Goal: Obtain resource: Download file/media

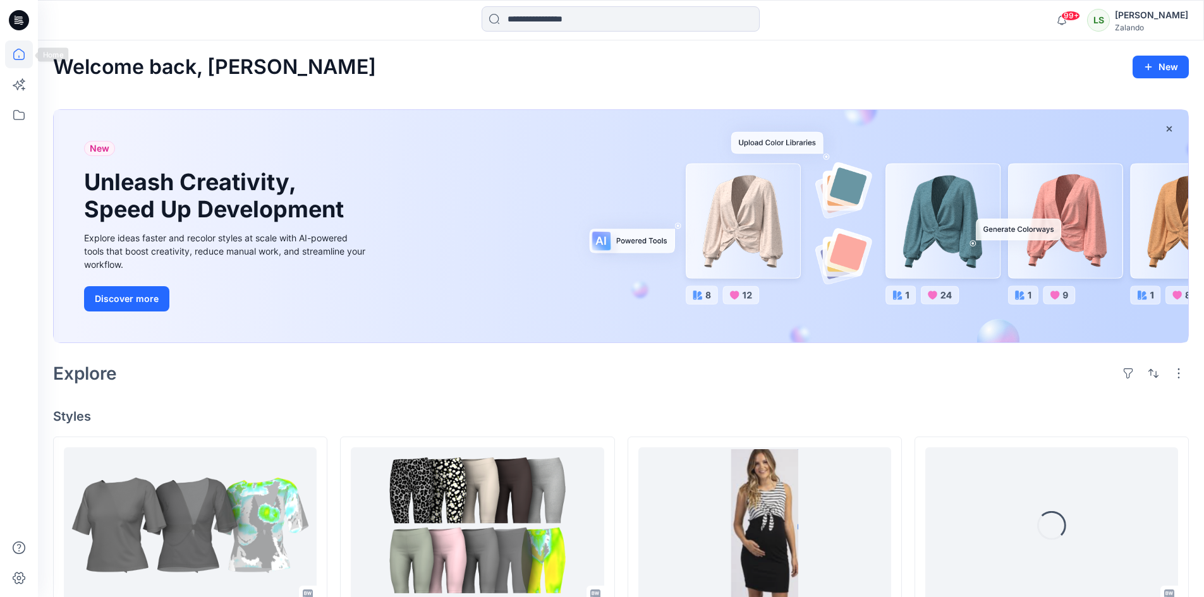
click at [9, 63] on icon at bounding box center [19, 54] width 28 height 28
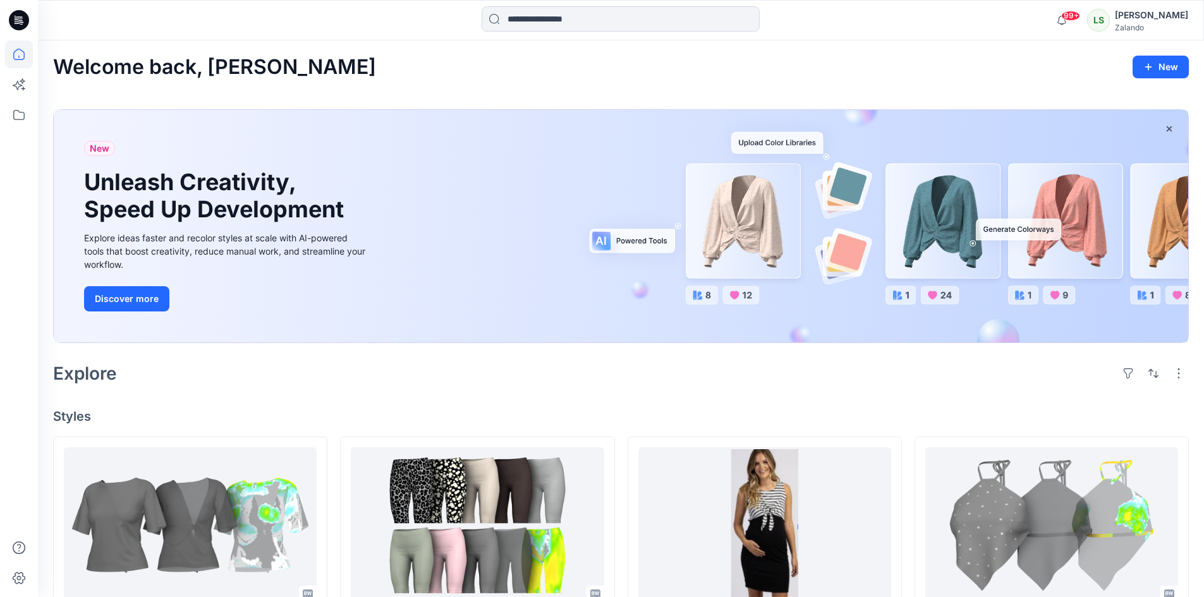
click at [25, 54] on icon at bounding box center [19, 54] width 28 height 28
click at [20, 116] on icon at bounding box center [19, 115] width 28 height 28
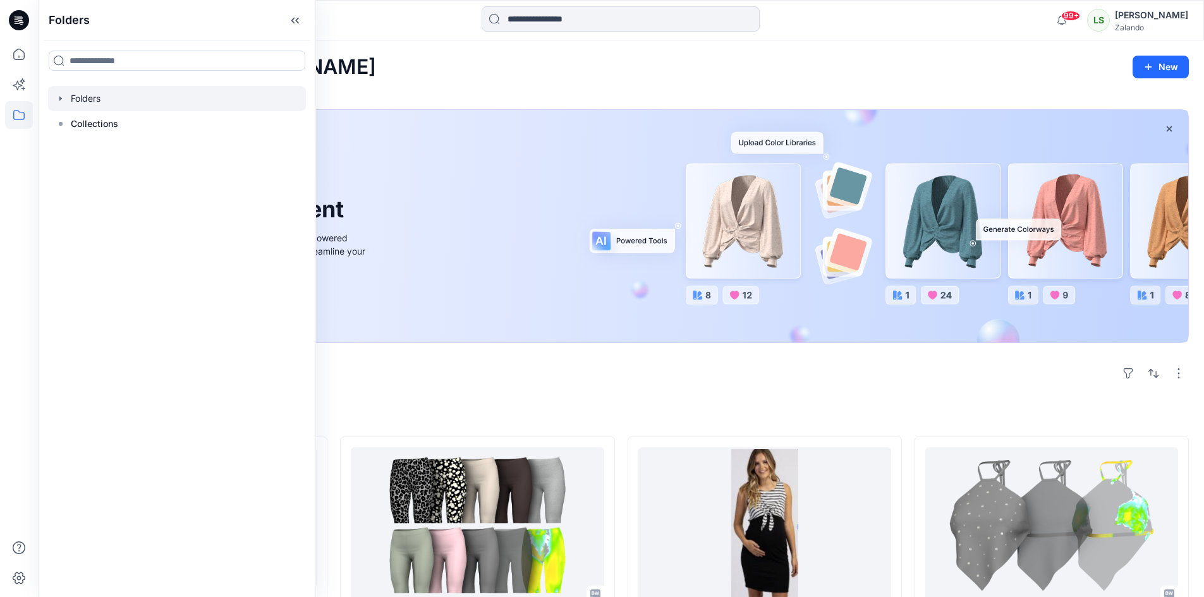
click at [70, 100] on div at bounding box center [177, 98] width 258 height 25
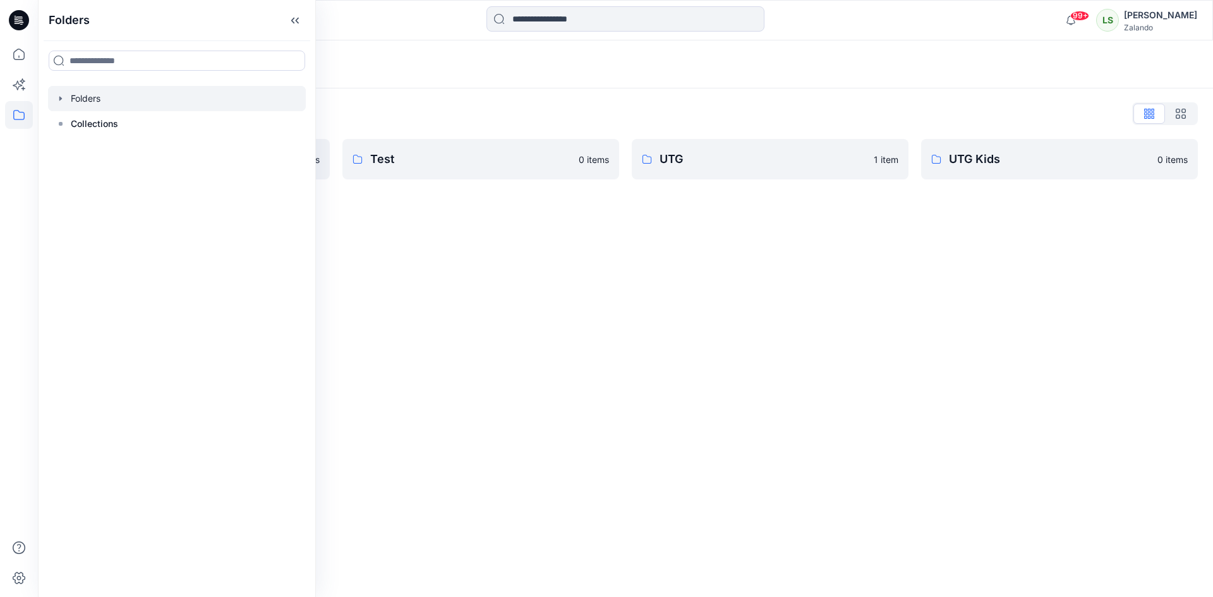
click at [687, 344] on div "Folders Folders List Skirts SS26 2 items Test 0 items UTG 1 item UTG Kids 0 ite…" at bounding box center [625, 318] width 1175 height 557
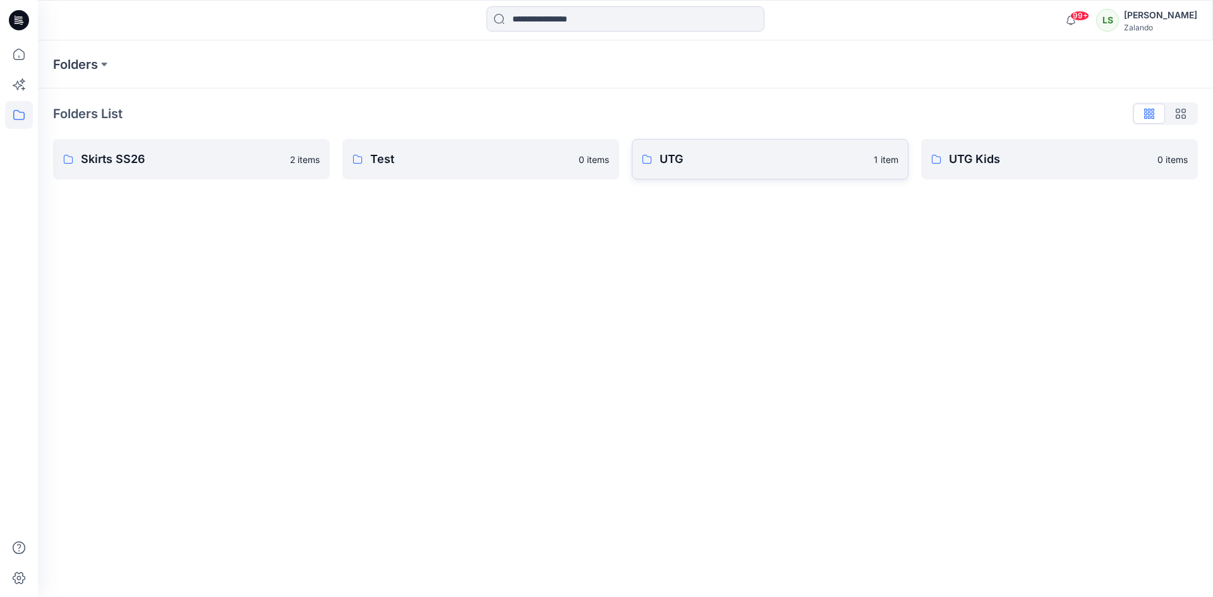
click at [785, 155] on p "UTG" at bounding box center [763, 159] width 207 height 18
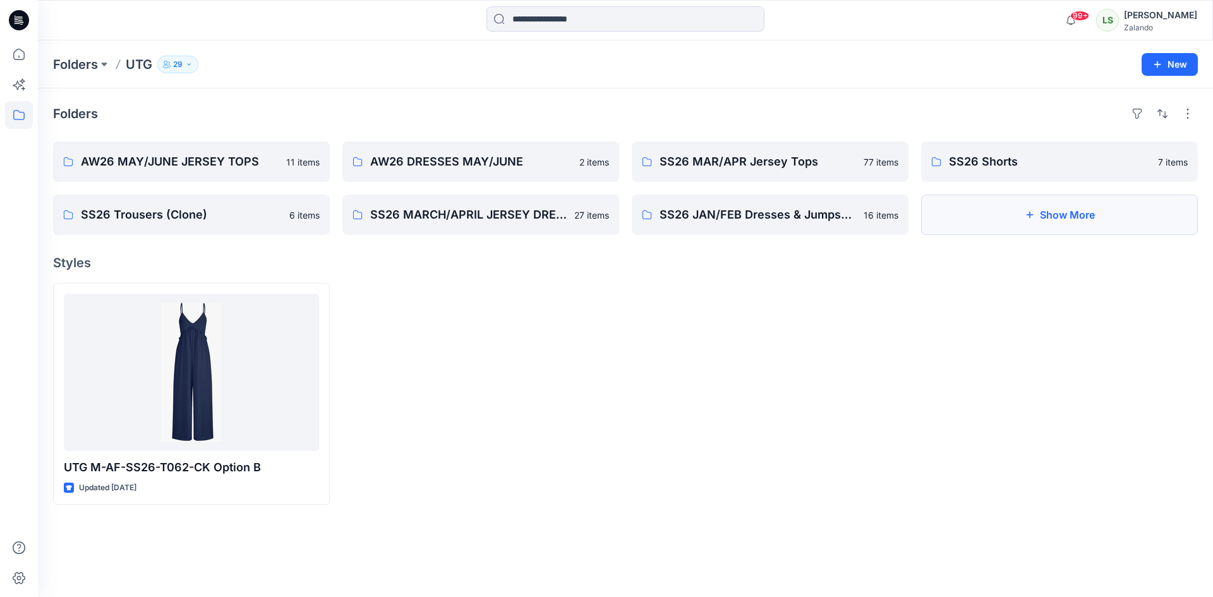
click at [1025, 222] on button "Show More" at bounding box center [1059, 215] width 277 height 40
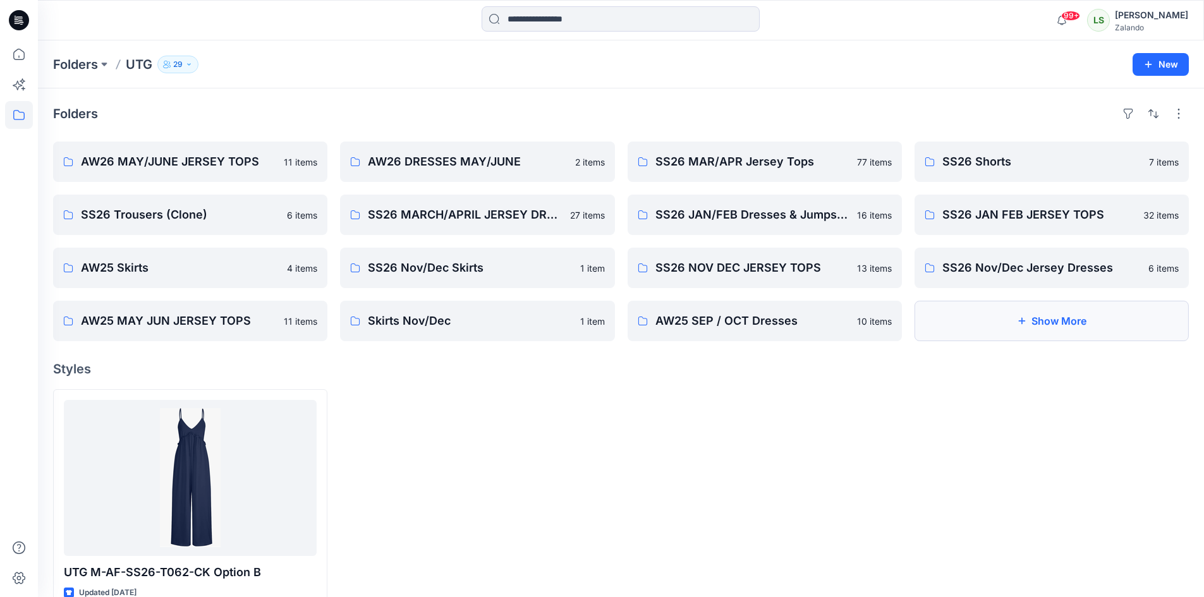
click at [1020, 317] on icon "button" at bounding box center [1021, 321] width 10 height 10
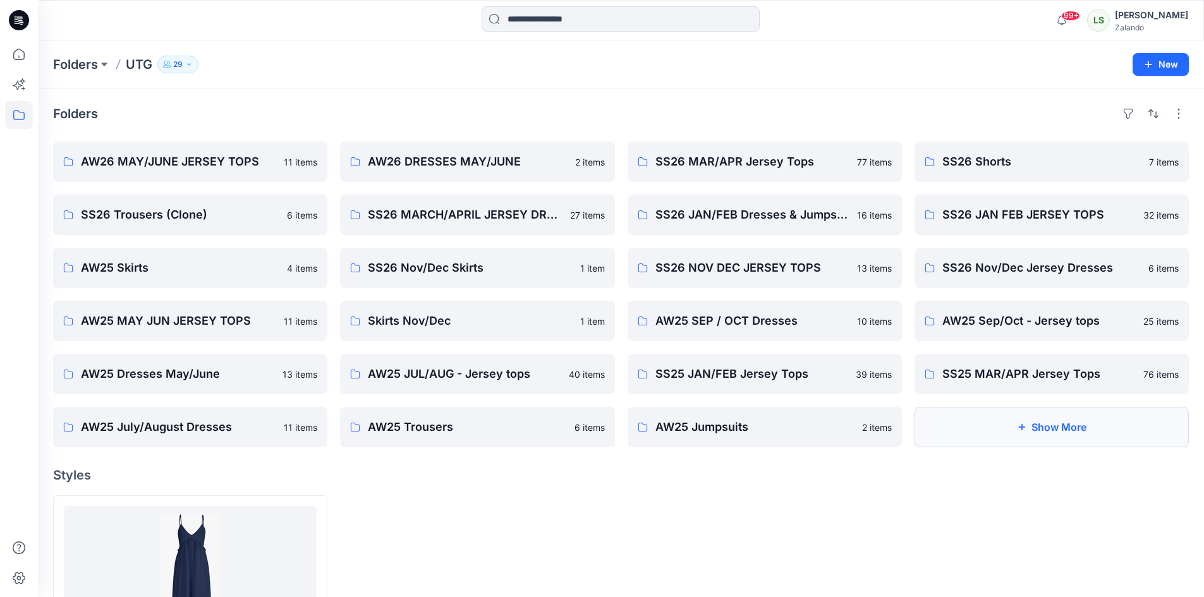
click at [1013, 427] on button "Show More" at bounding box center [1051, 427] width 274 height 40
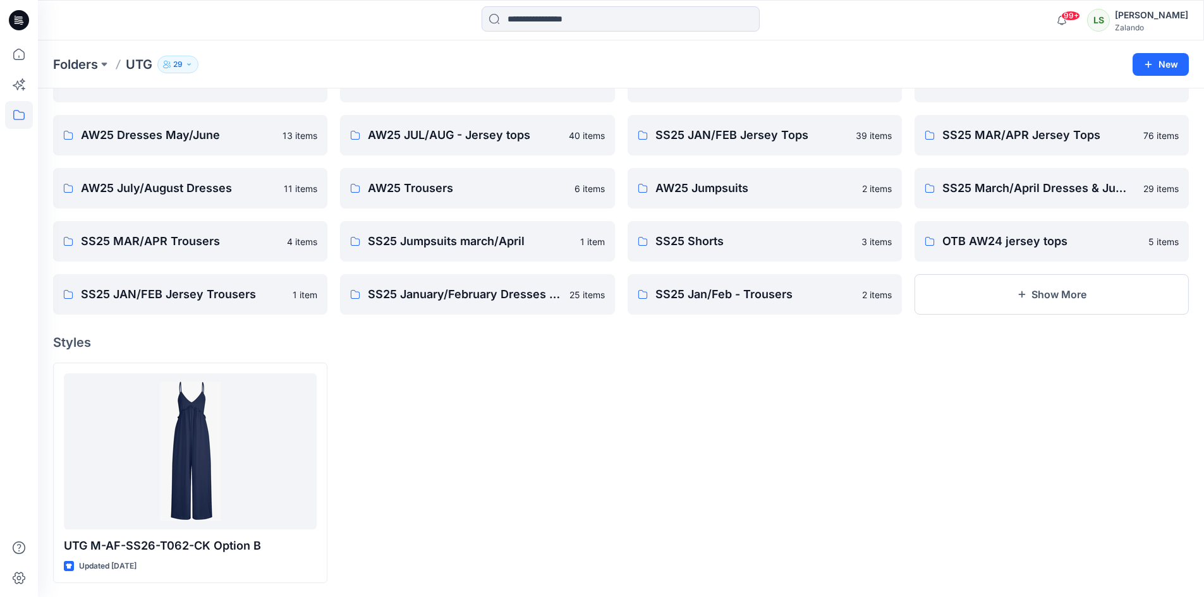
scroll to position [240, 0]
click at [1037, 294] on button "Show More" at bounding box center [1051, 293] width 274 height 40
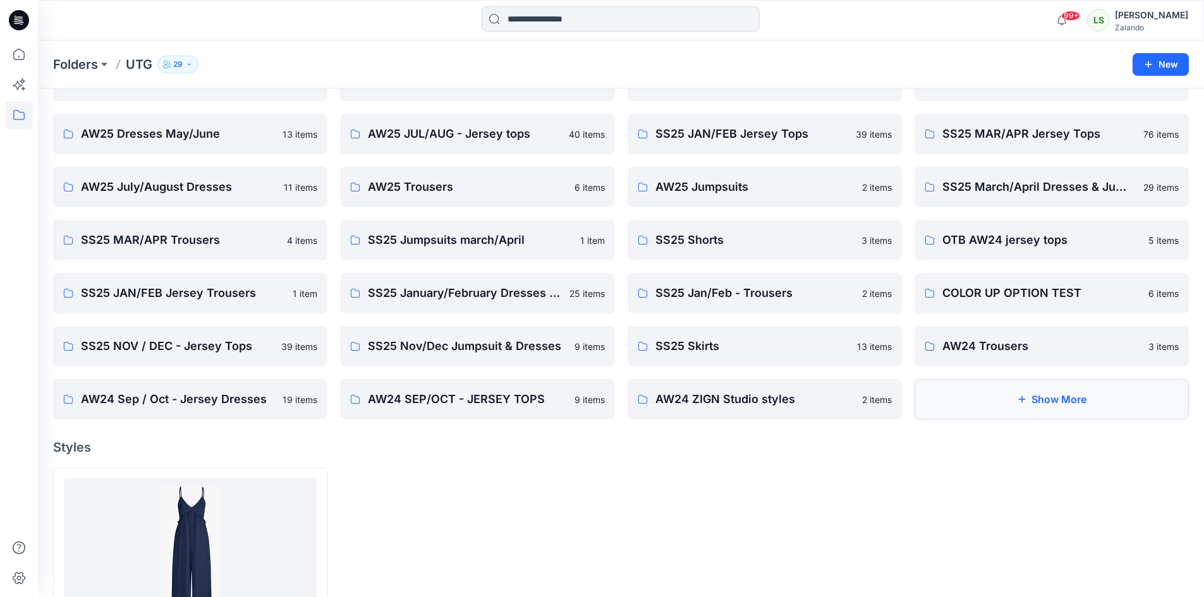
click at [1034, 414] on button "Show More" at bounding box center [1051, 399] width 274 height 40
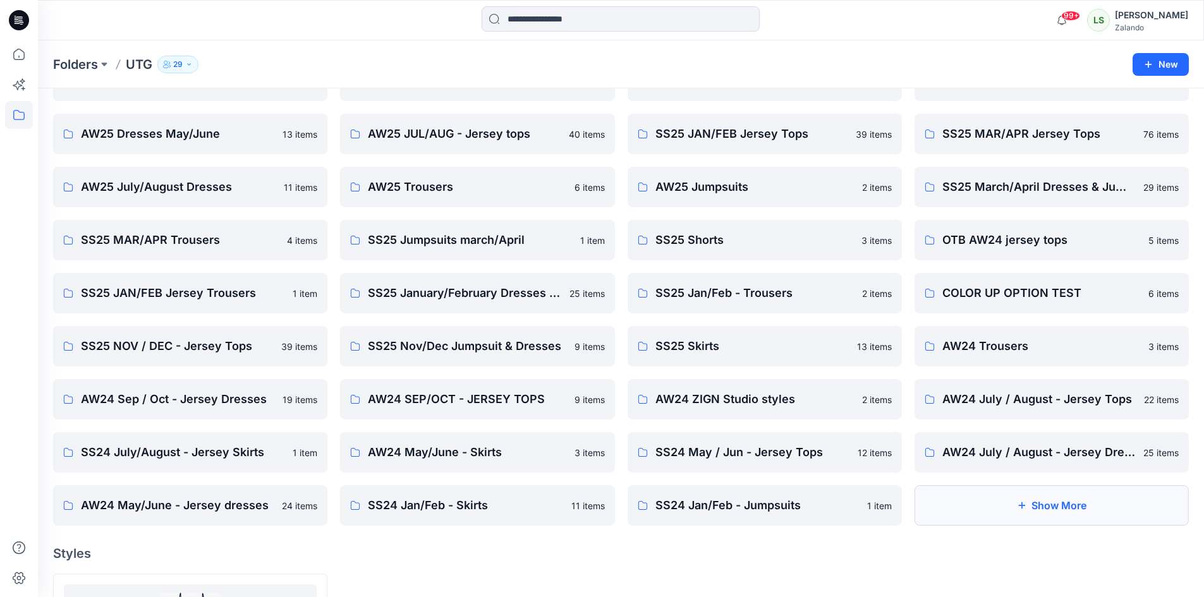
click at [1000, 523] on button "Show More" at bounding box center [1051, 505] width 274 height 40
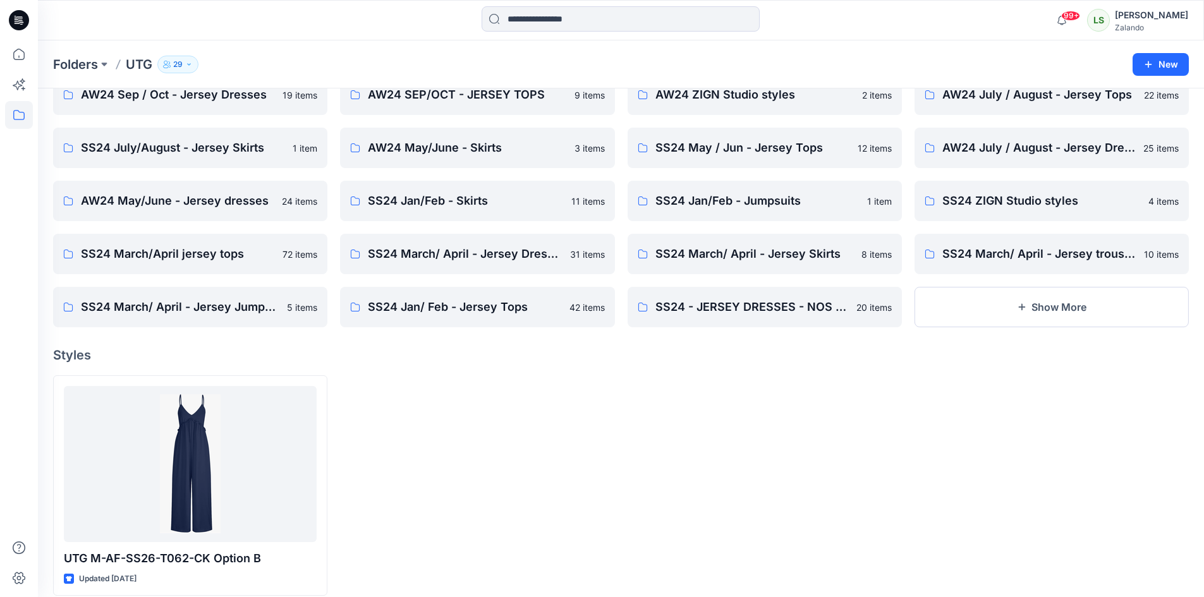
scroll to position [556, 0]
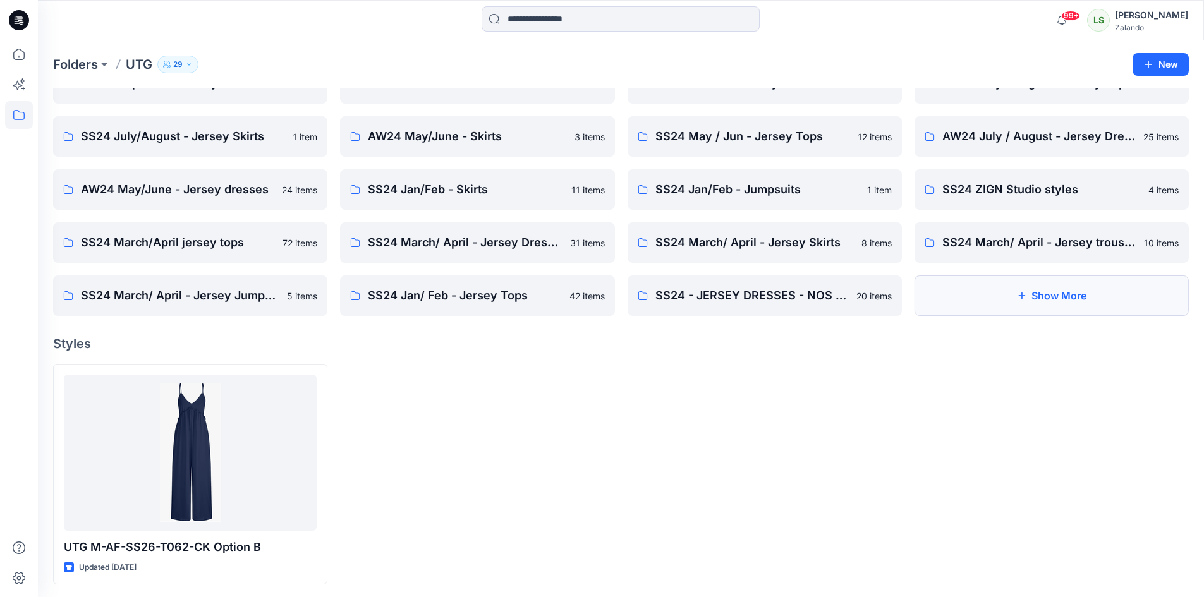
click at [1045, 302] on button "Show More" at bounding box center [1051, 295] width 274 height 40
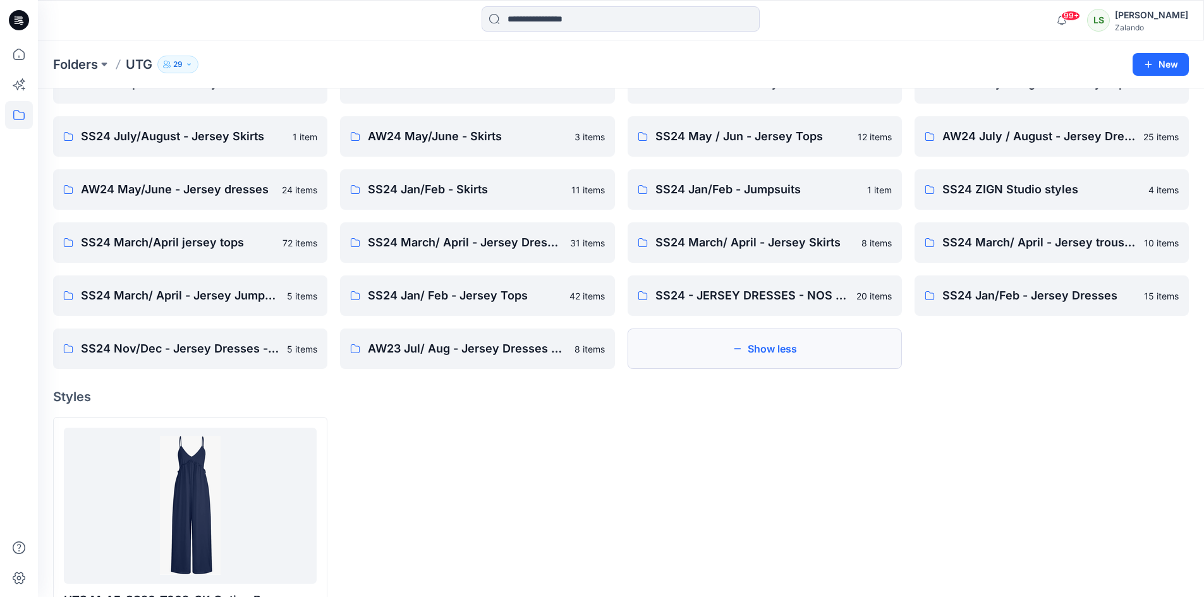
click at [818, 345] on button "Show less" at bounding box center [764, 349] width 274 height 40
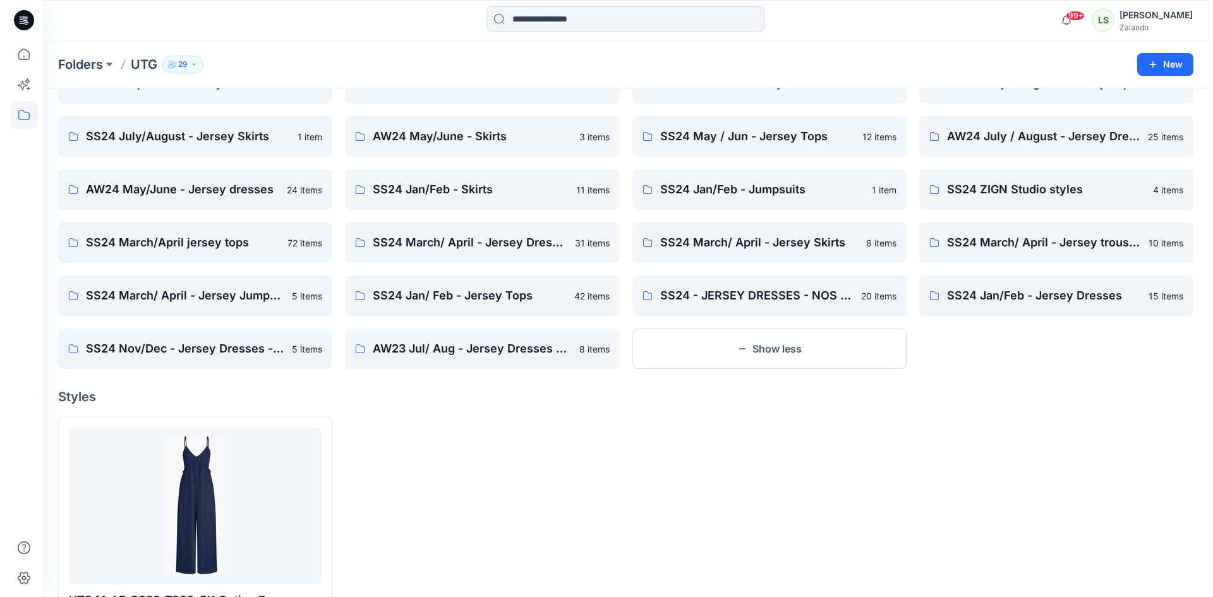
scroll to position [0, 0]
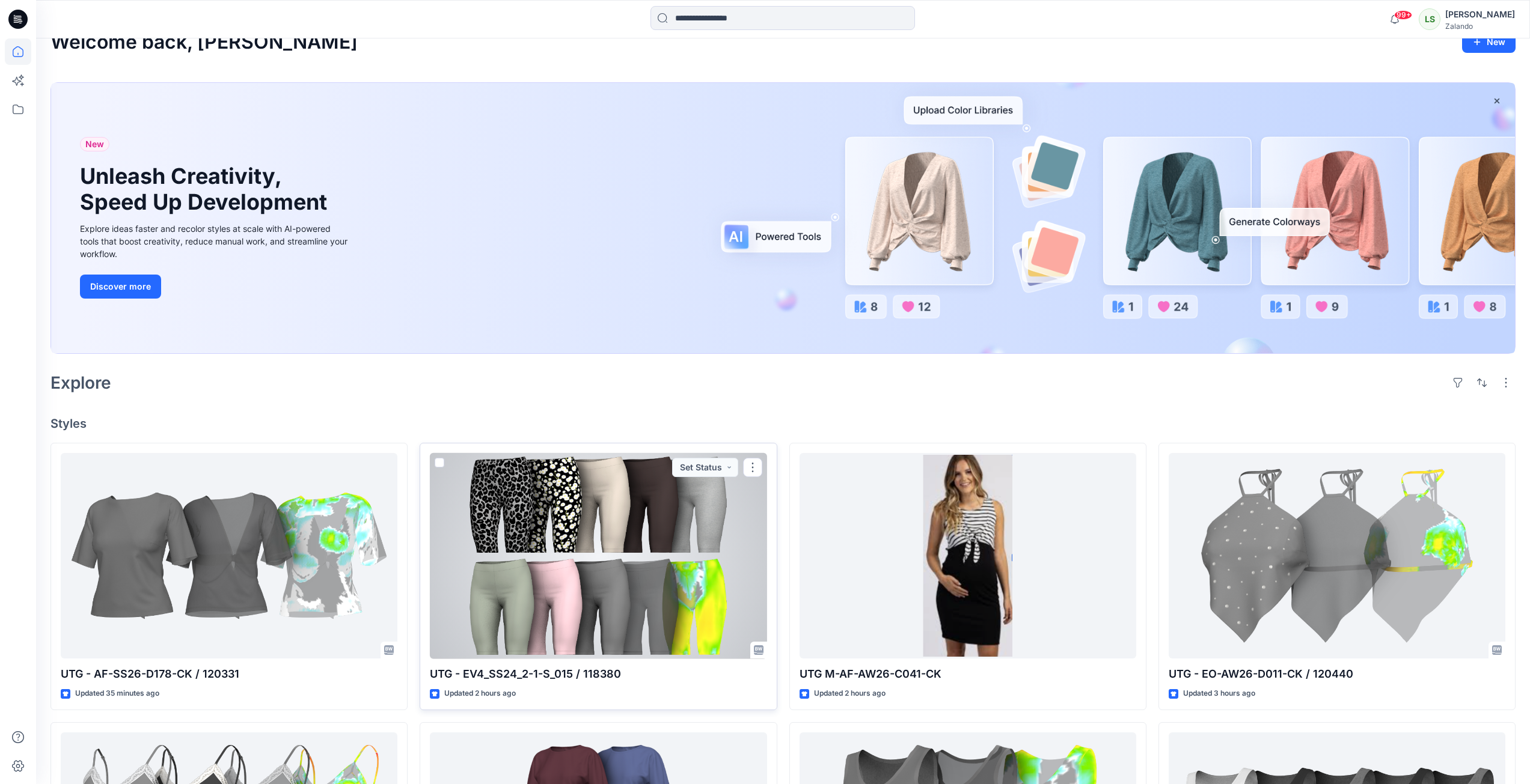
scroll to position [60, 0]
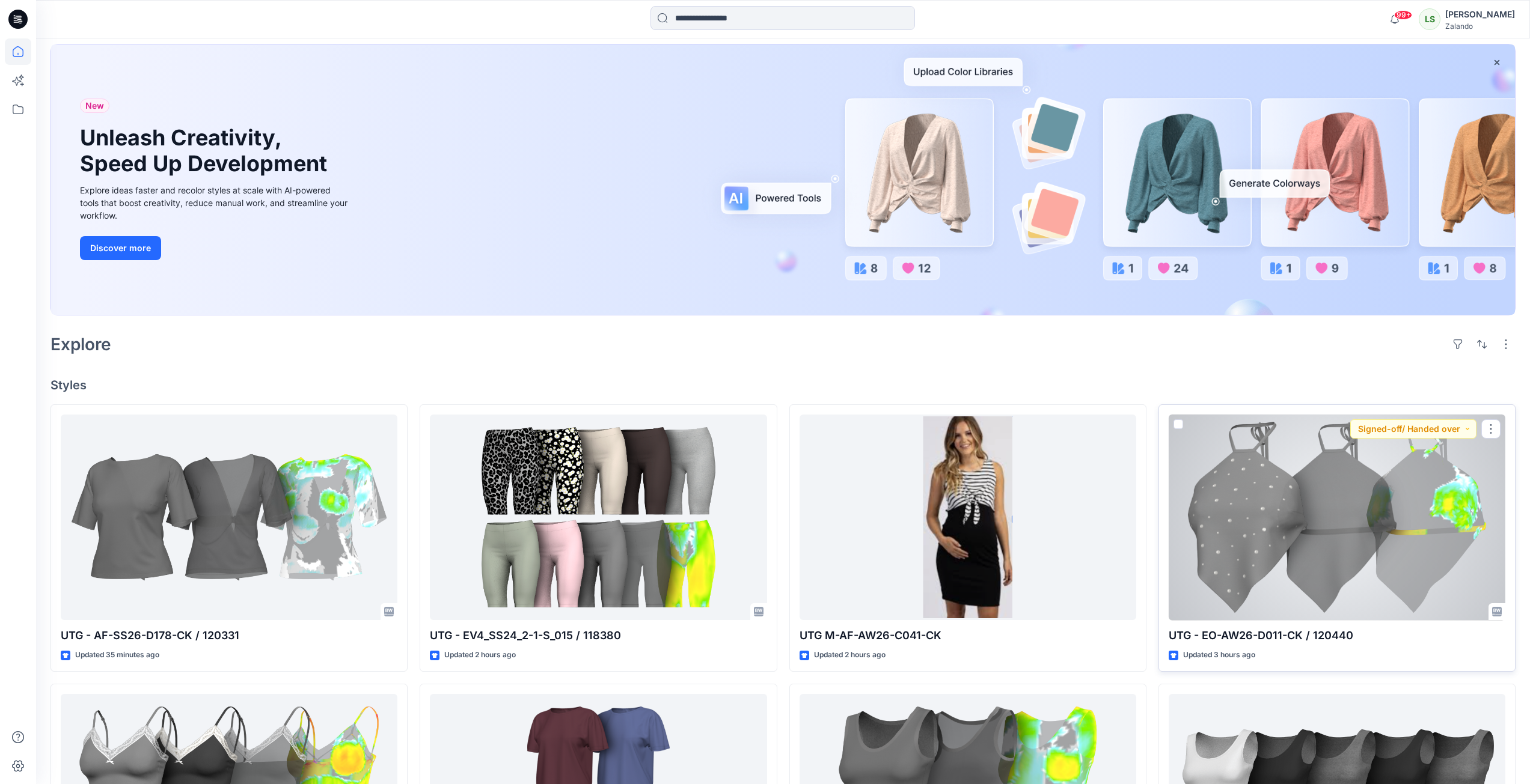
click at [1235, 507] on div at bounding box center [1337, 518] width 337 height 206
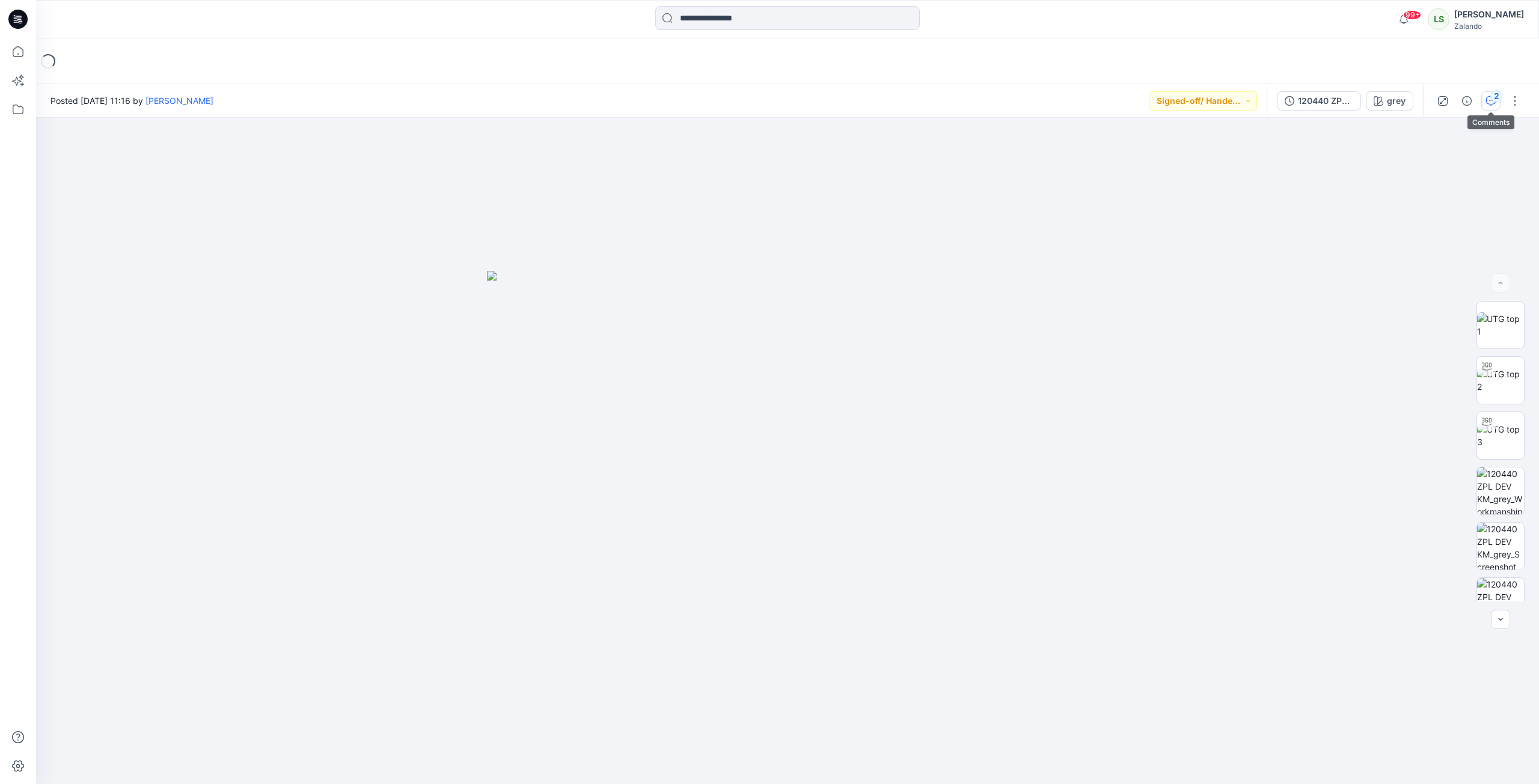
click at [1492, 101] on div "2" at bounding box center [1496, 96] width 12 height 12
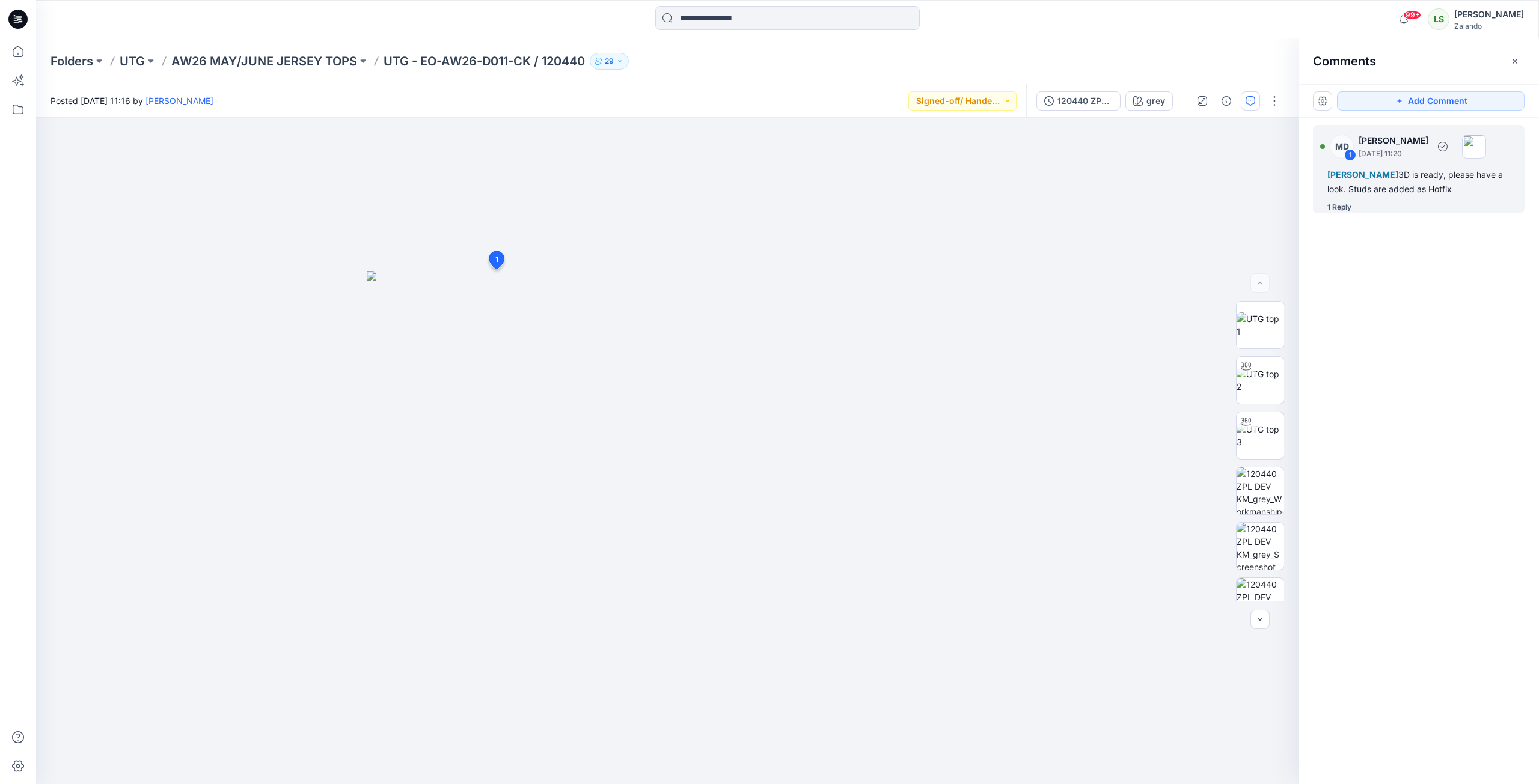
click at [1345, 213] on div "1 Reply" at bounding box center [1339, 207] width 24 height 12
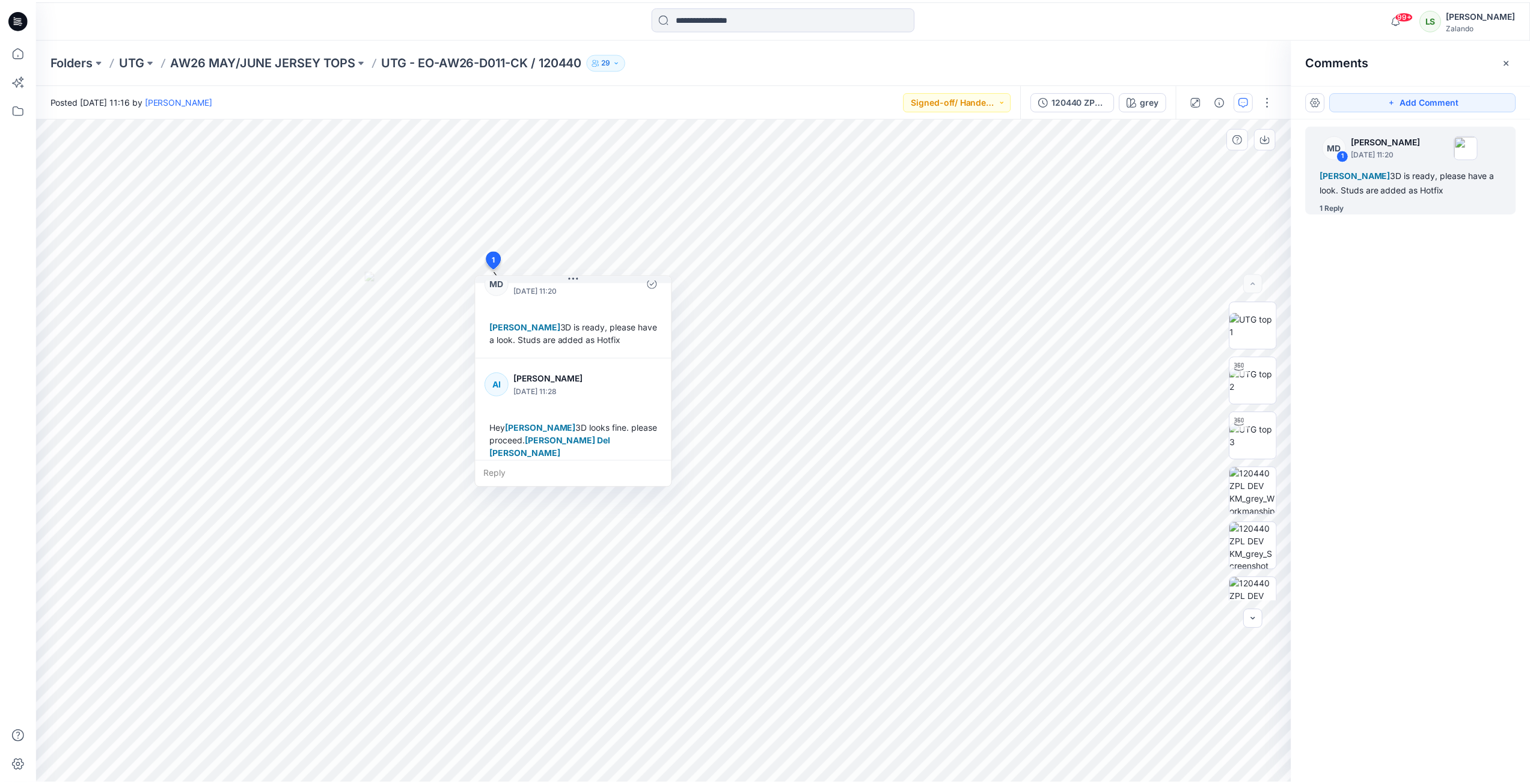
scroll to position [33, 0]
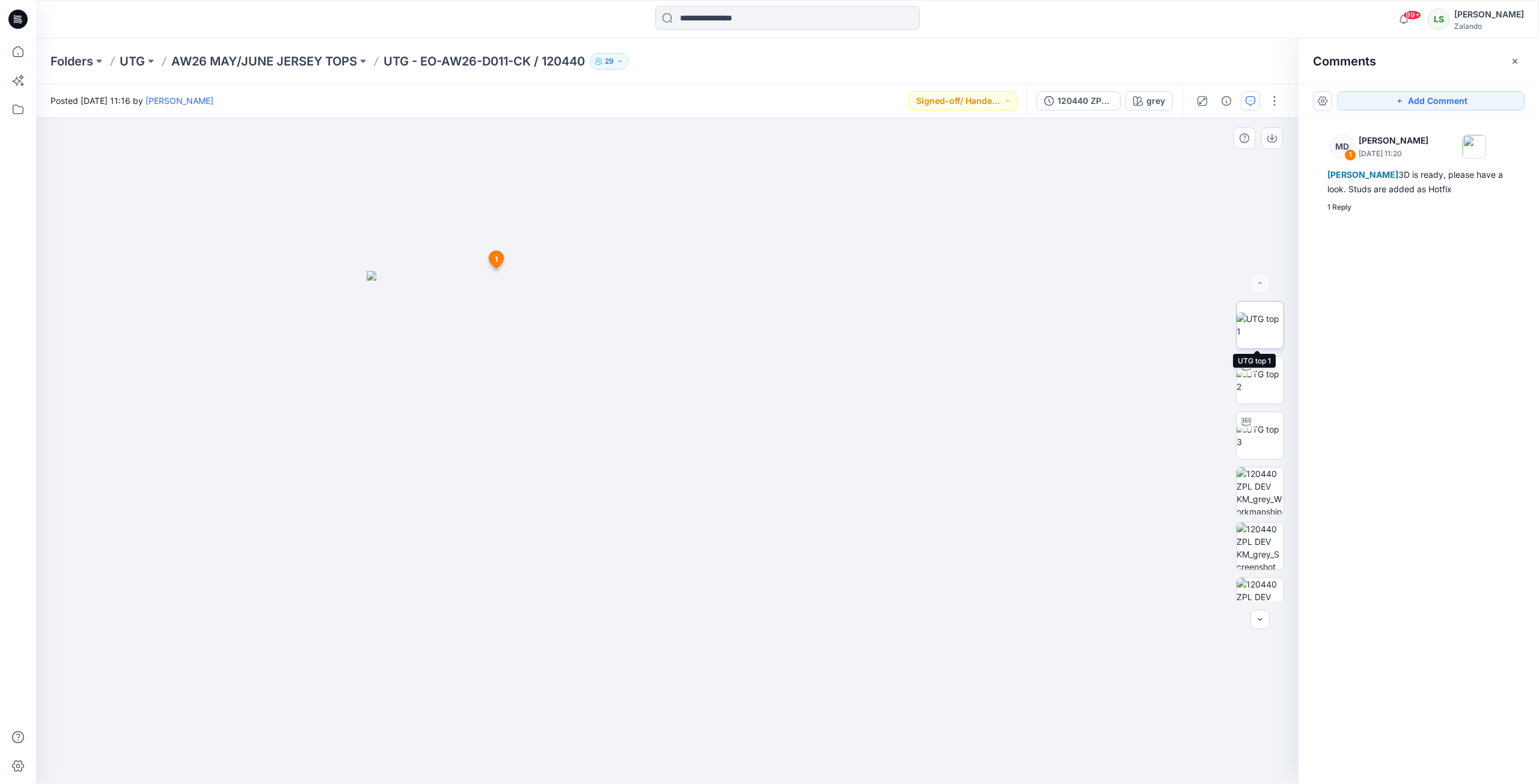
click at [1260, 338] on img at bounding box center [1260, 325] width 47 height 26
click at [1271, 139] on icon "button" at bounding box center [1273, 138] width 10 height 10
click at [311, 59] on p "AW26 MAY/JUNE JERSEY TOPS" at bounding box center [264, 62] width 186 height 17
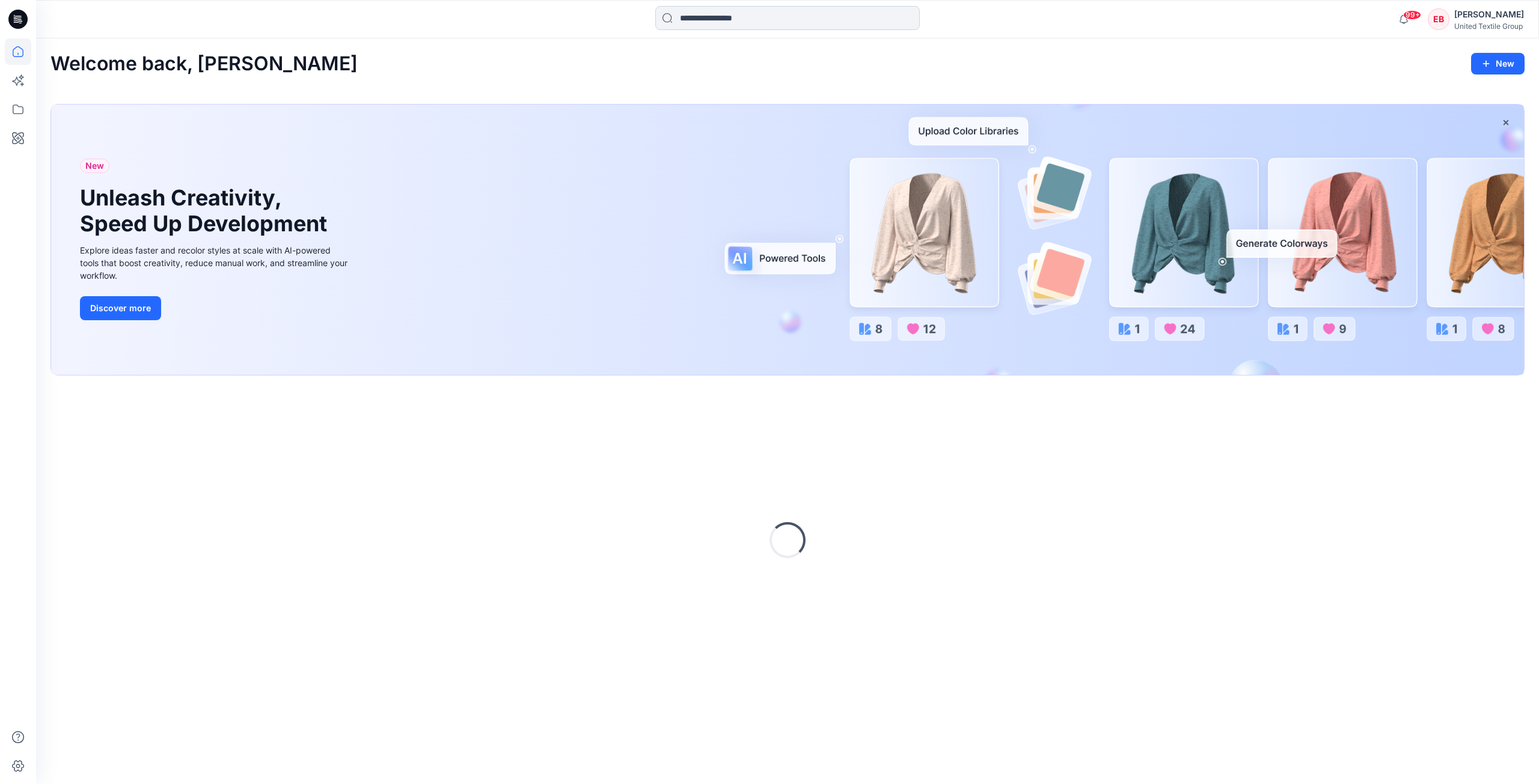
click at [715, 16] on input at bounding box center [788, 17] width 265 height 24
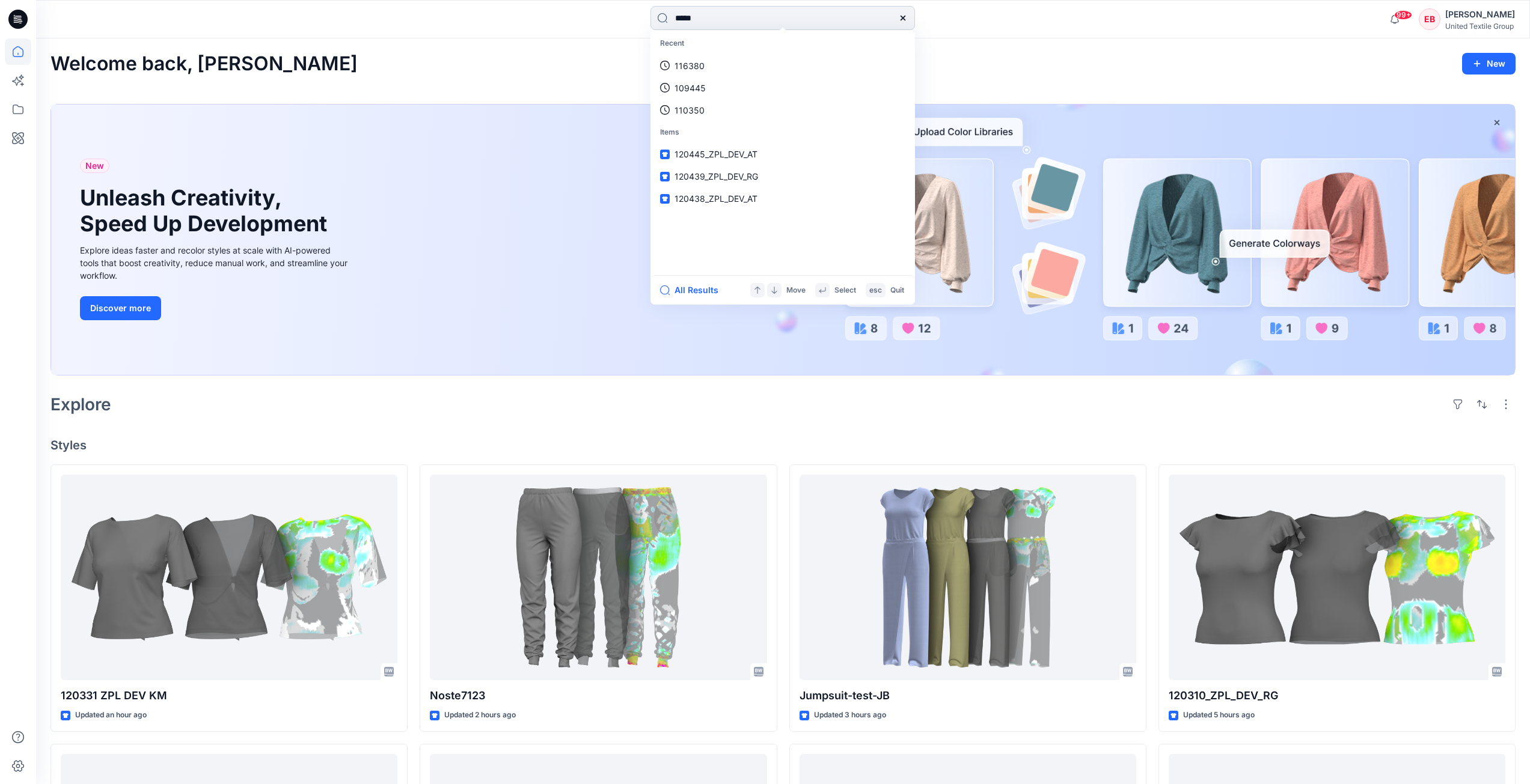
type input "******"
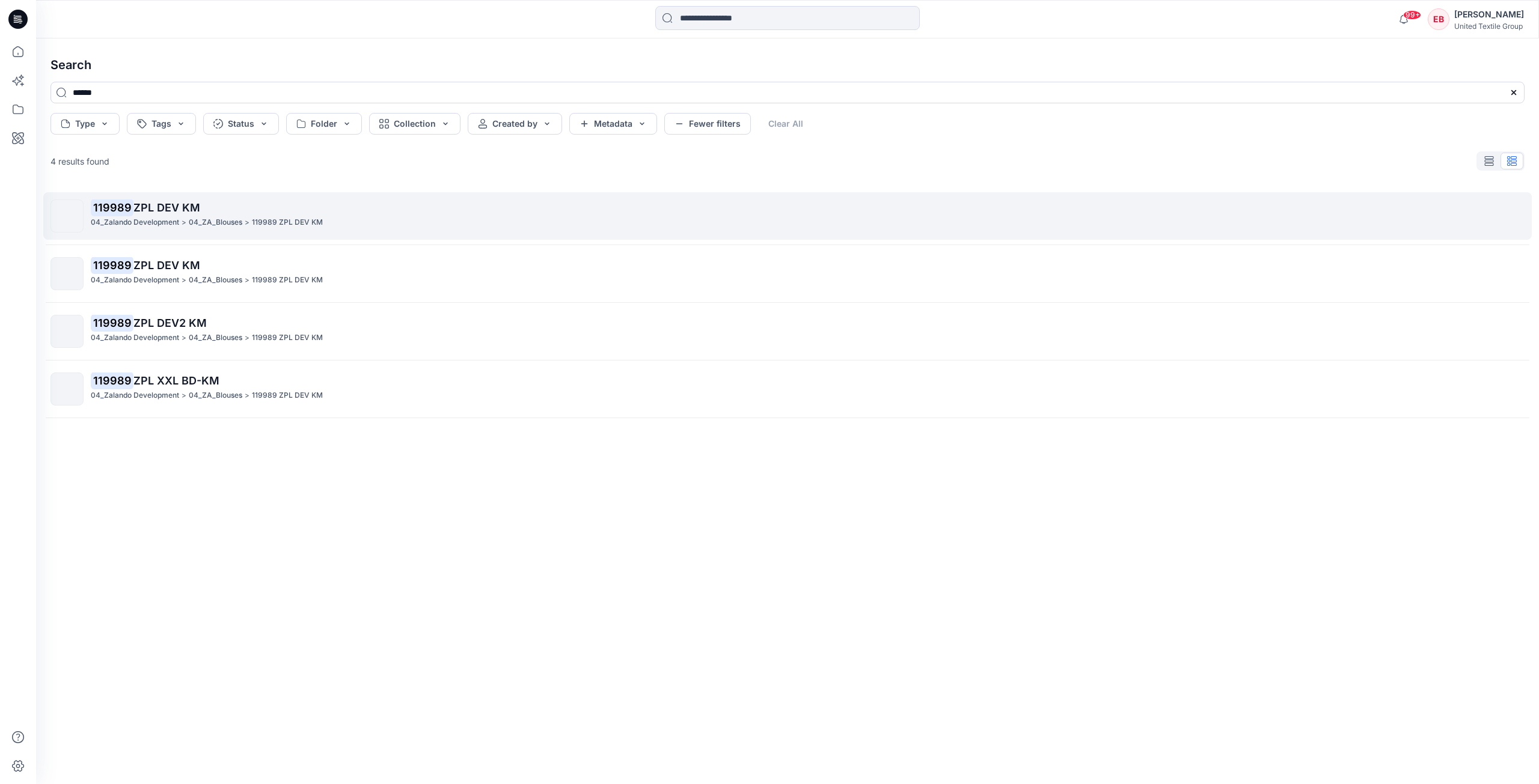
click at [375, 223] on div "04_Zalando Development > 04_ZA_Blouses > 119989 ZPL DEV KM" at bounding box center [807, 222] width 1433 height 12
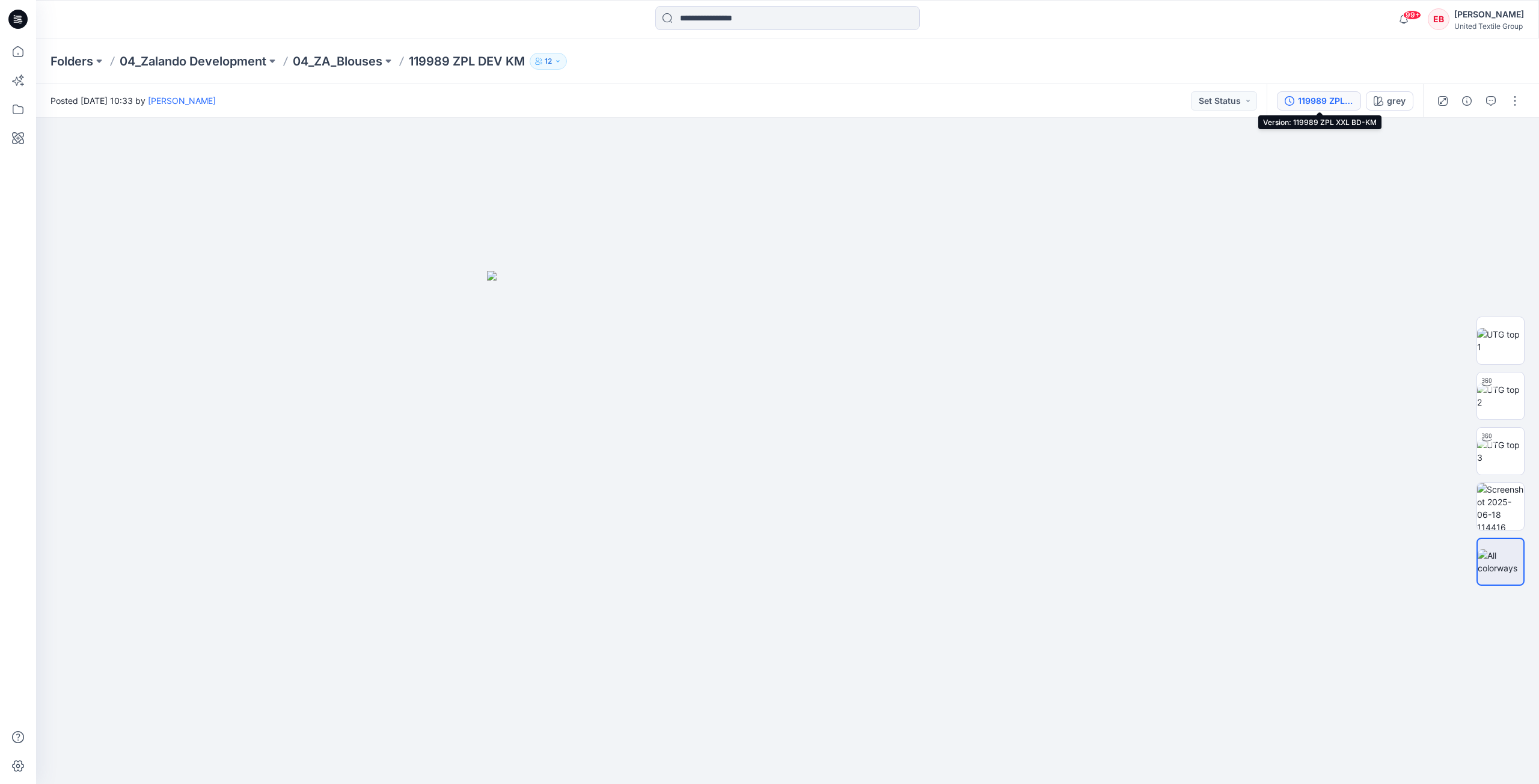
click at [1315, 100] on div "119989 ZPL XXL BD-KM" at bounding box center [1326, 101] width 55 height 13
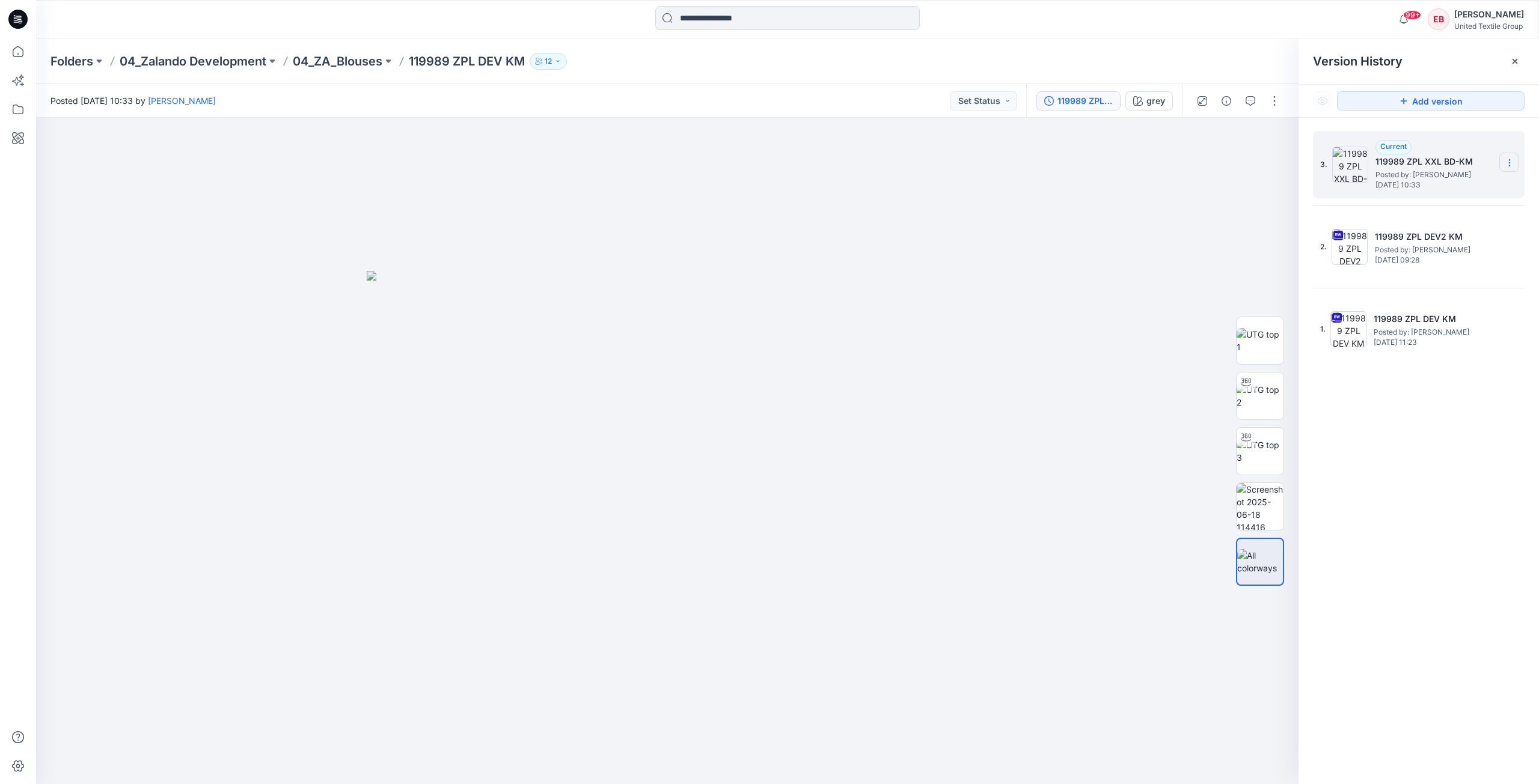
click at [1514, 163] on icon at bounding box center [1509, 163] width 10 height 10
click at [1462, 384] on div "3. Current 119989 ZPL XXL BD-KM Posted by: Kristina Mekseniene Wednesday, June …" at bounding box center [1419, 460] width 241 height 684
click at [1509, 245] on icon at bounding box center [1509, 245] width 1 height 1
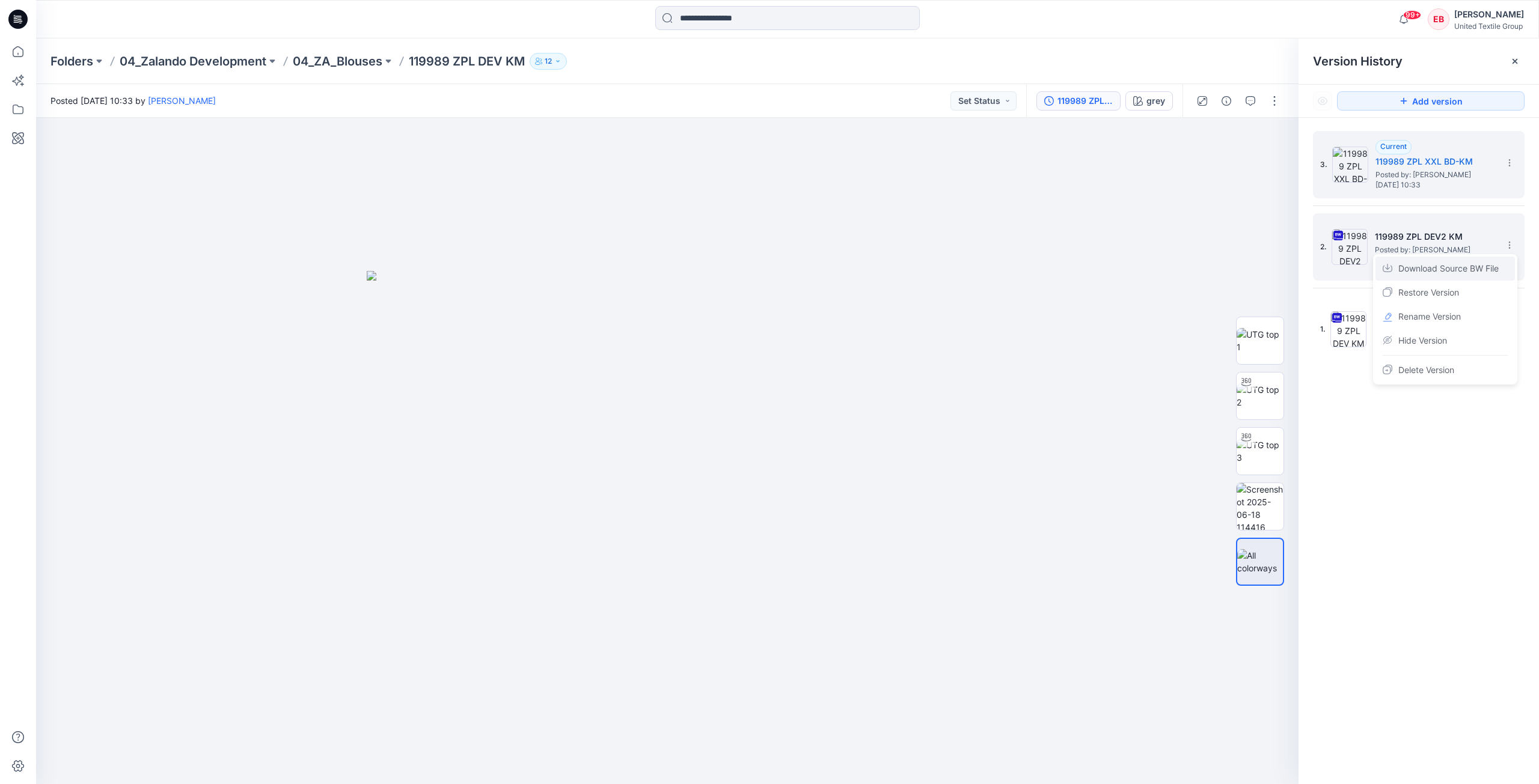
click at [1491, 268] on span "Download Source BW File" at bounding box center [1450, 268] width 101 height 14
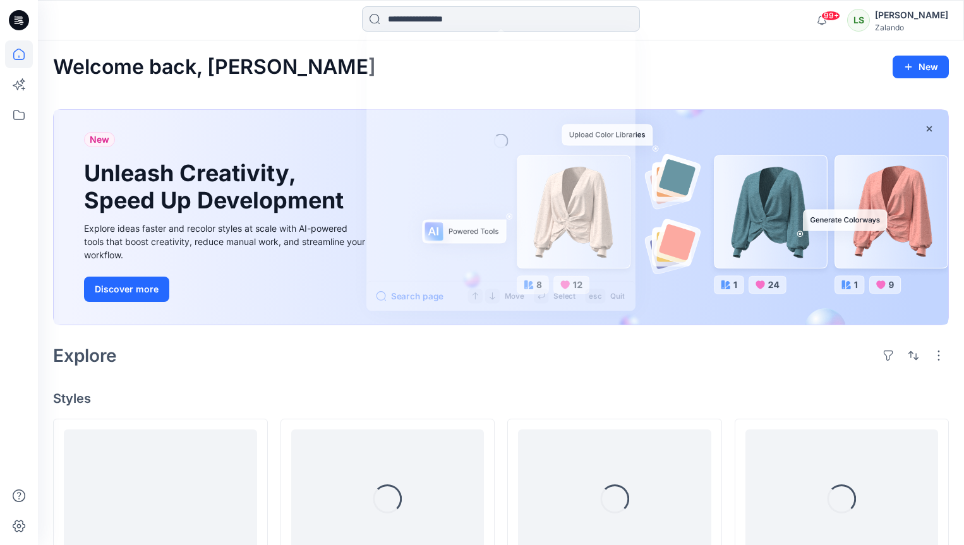
click at [414, 22] on input at bounding box center [501, 18] width 278 height 25
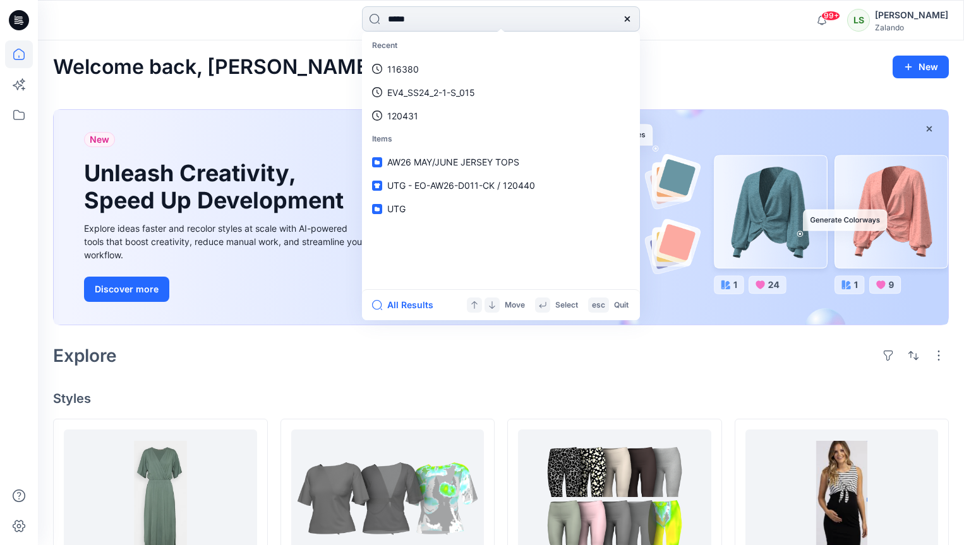
type input "******"
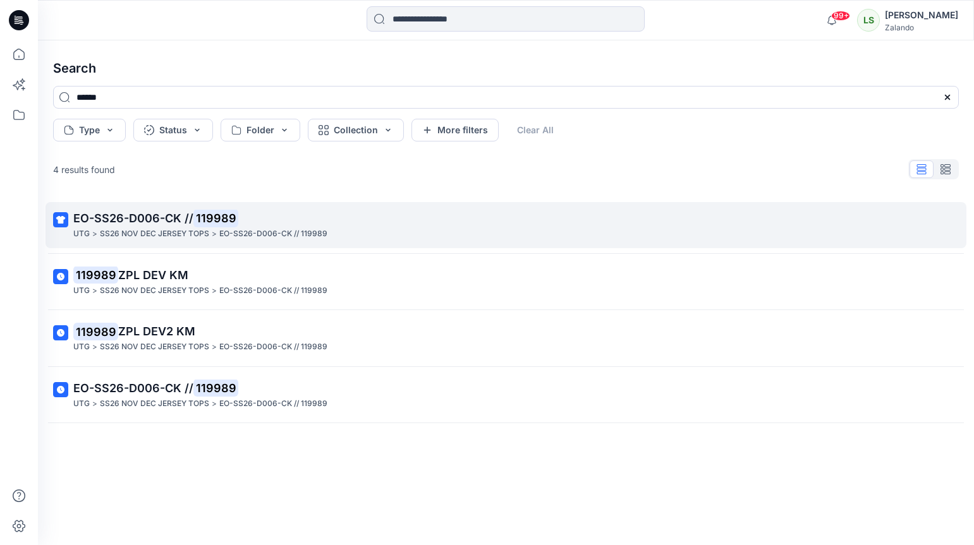
click at [389, 218] on p "EO-SS26-D006-CK // 119989" at bounding box center [504, 219] width 862 height 18
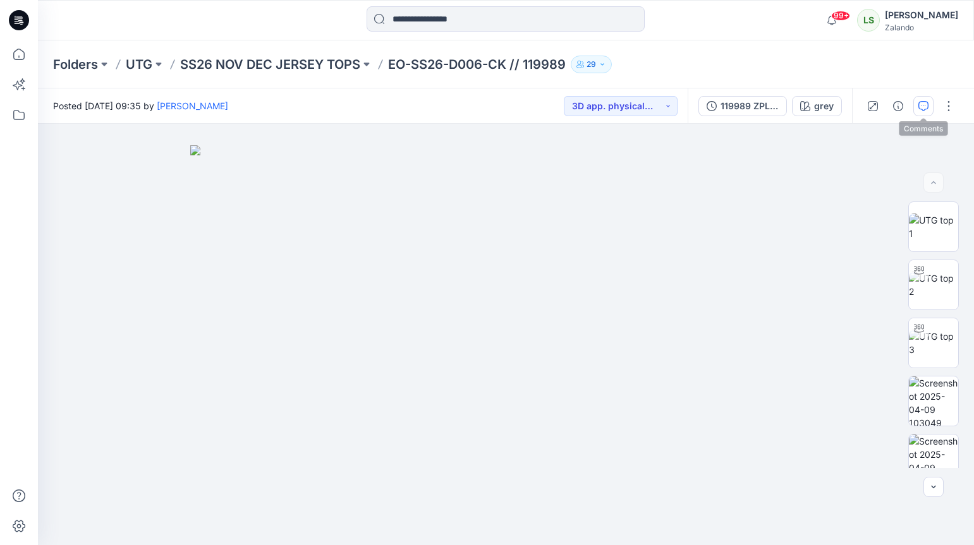
click at [922, 114] on button "button" at bounding box center [923, 106] width 20 height 20
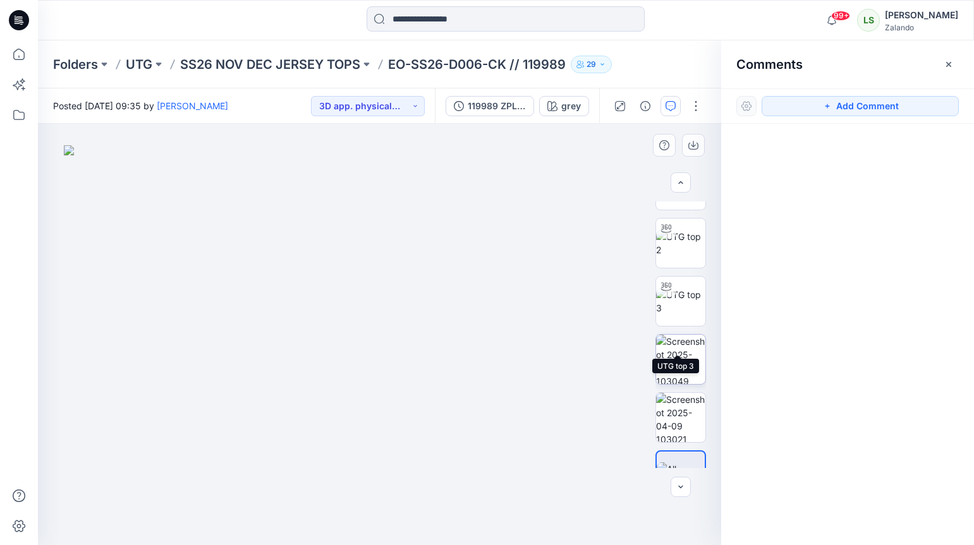
scroll to position [75, 0]
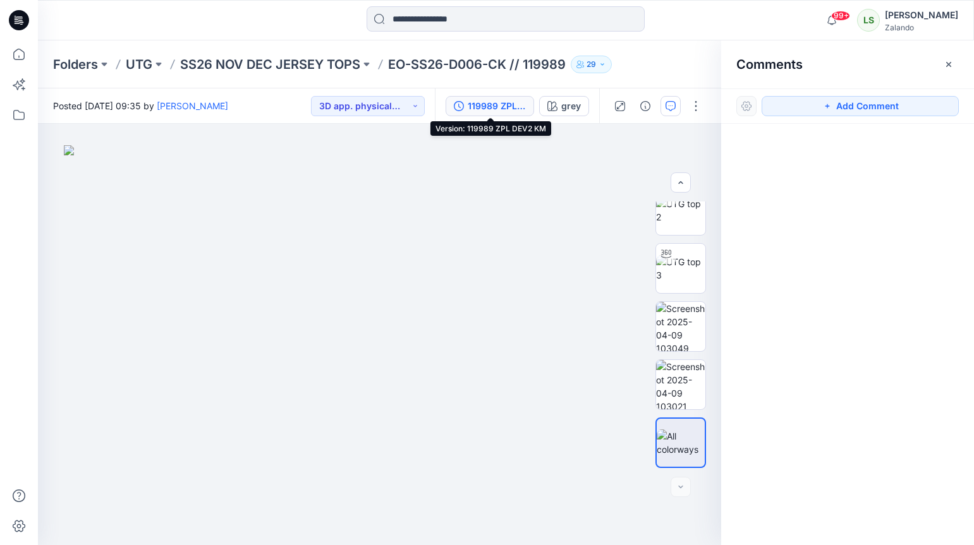
click at [489, 114] on button "119989 ZPL DEV2 KM" at bounding box center [489, 106] width 88 height 20
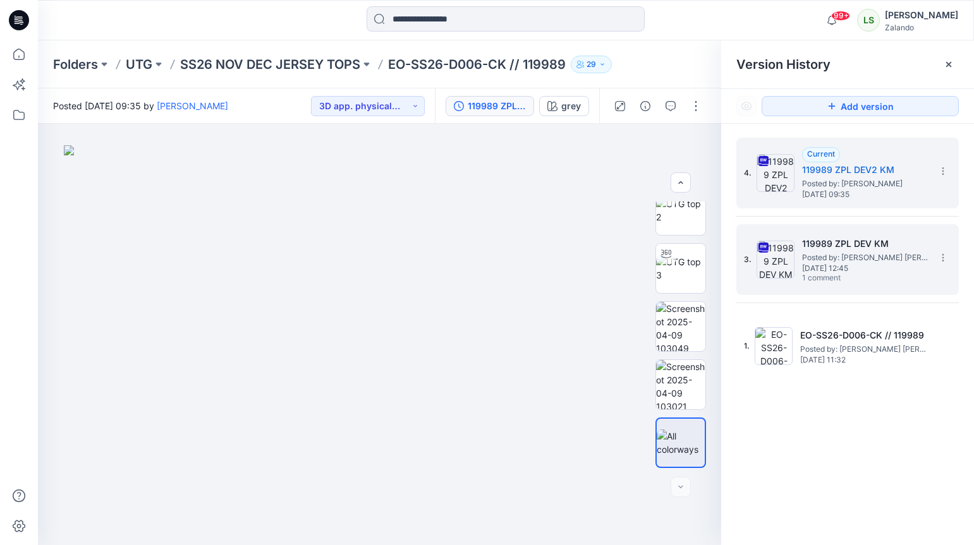
click at [902, 270] on span "Thursday, February 27, 2025 12:45" at bounding box center [865, 268] width 126 height 9
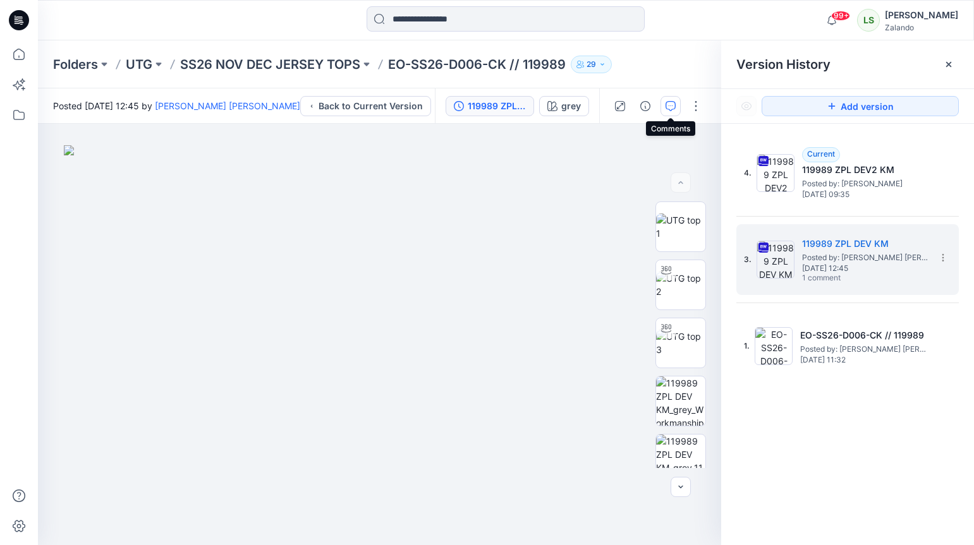
click at [670, 114] on button "button" at bounding box center [670, 106] width 20 height 20
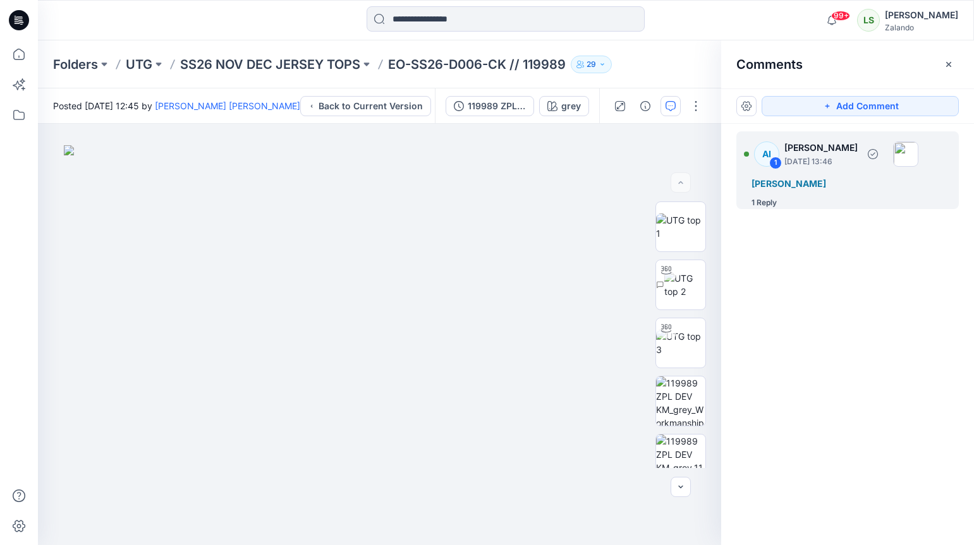
click at [770, 205] on div "1 Reply" at bounding box center [763, 202] width 25 height 13
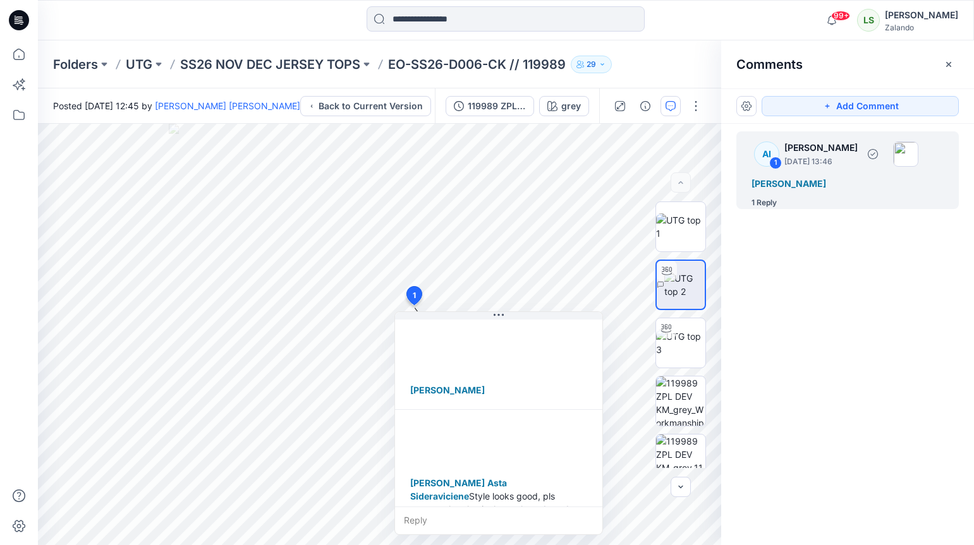
click at [765, 200] on div "1 Reply" at bounding box center [763, 202] width 25 height 13
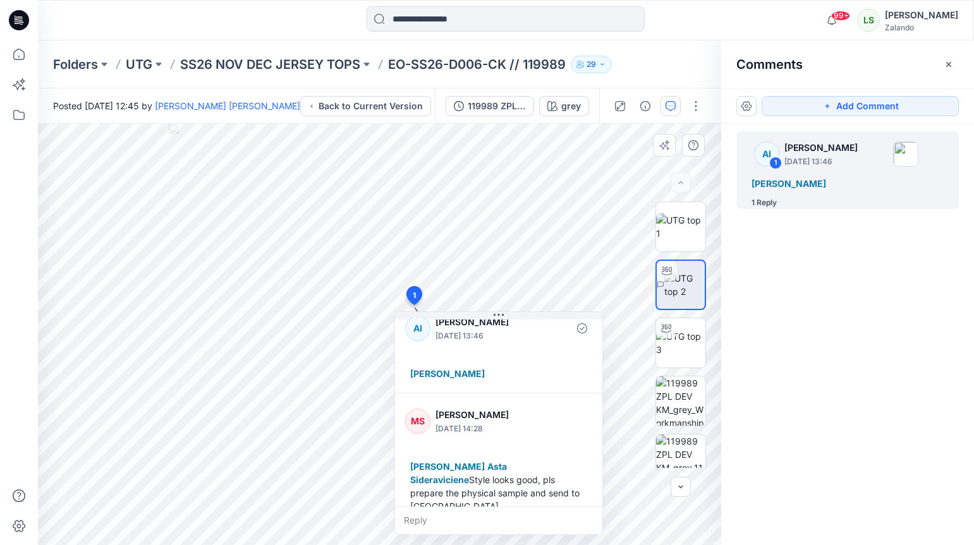
scroll to position [22, 0]
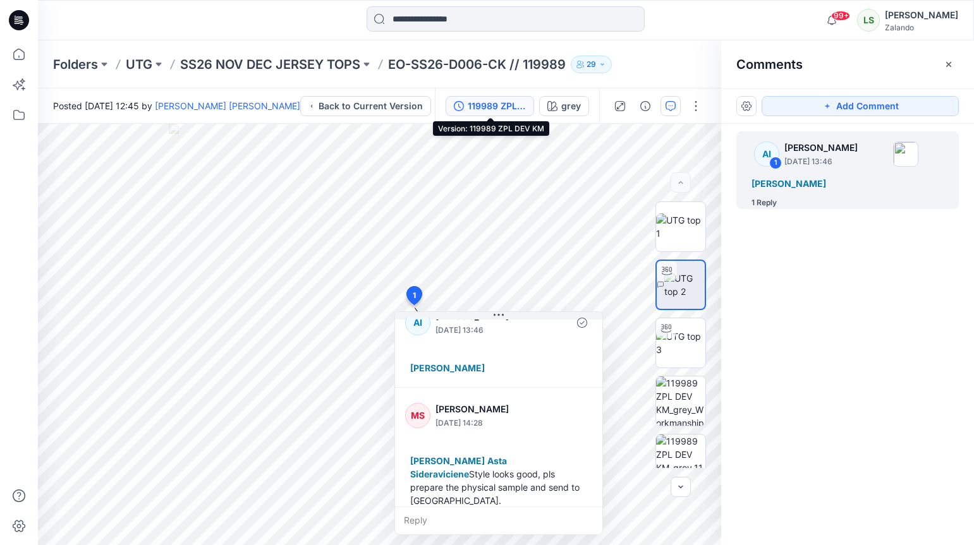
click at [504, 111] on div "119989 ZPL DEV KM" at bounding box center [497, 106] width 58 height 14
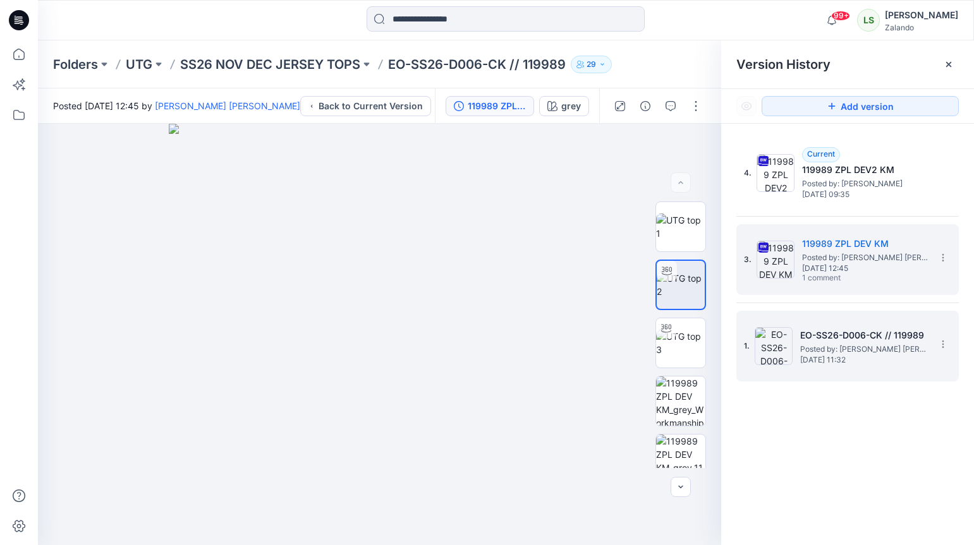
click at [862, 365] on div "1. EO-SS26-D006-CK // 119989 Posted by: Marianne Vinther Stenholt Tuesday, Febr…" at bounding box center [839, 346] width 190 height 61
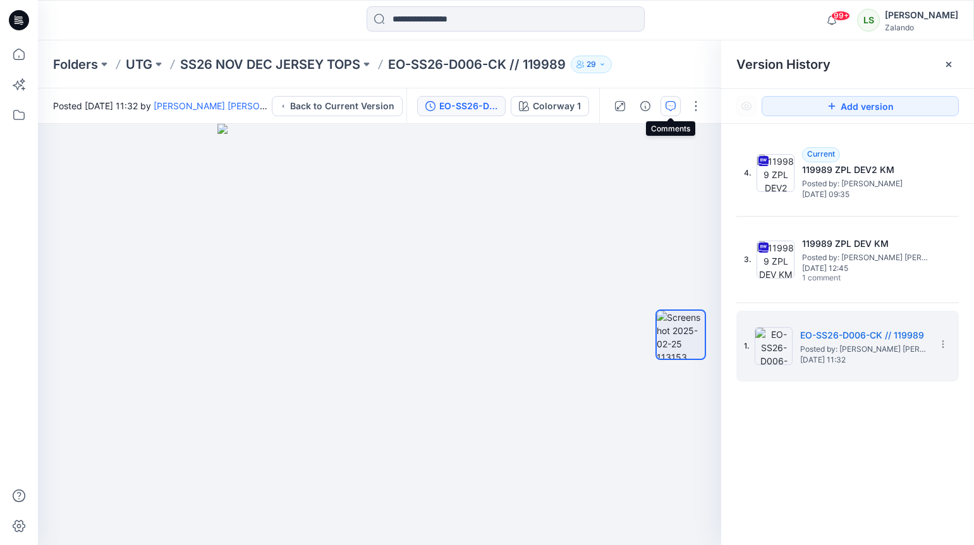
click at [668, 111] on icon "button" at bounding box center [670, 106] width 10 height 10
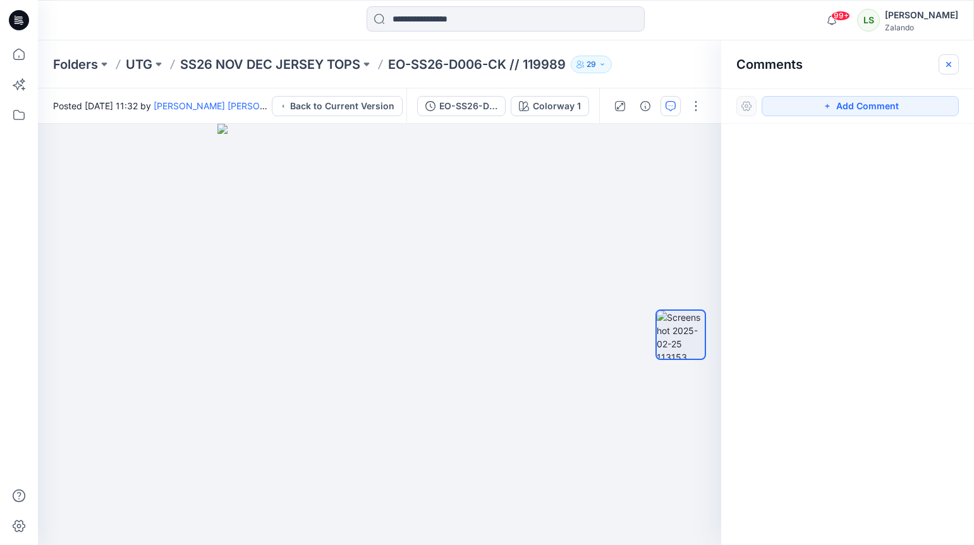
click at [948, 70] on button "button" at bounding box center [948, 64] width 20 height 20
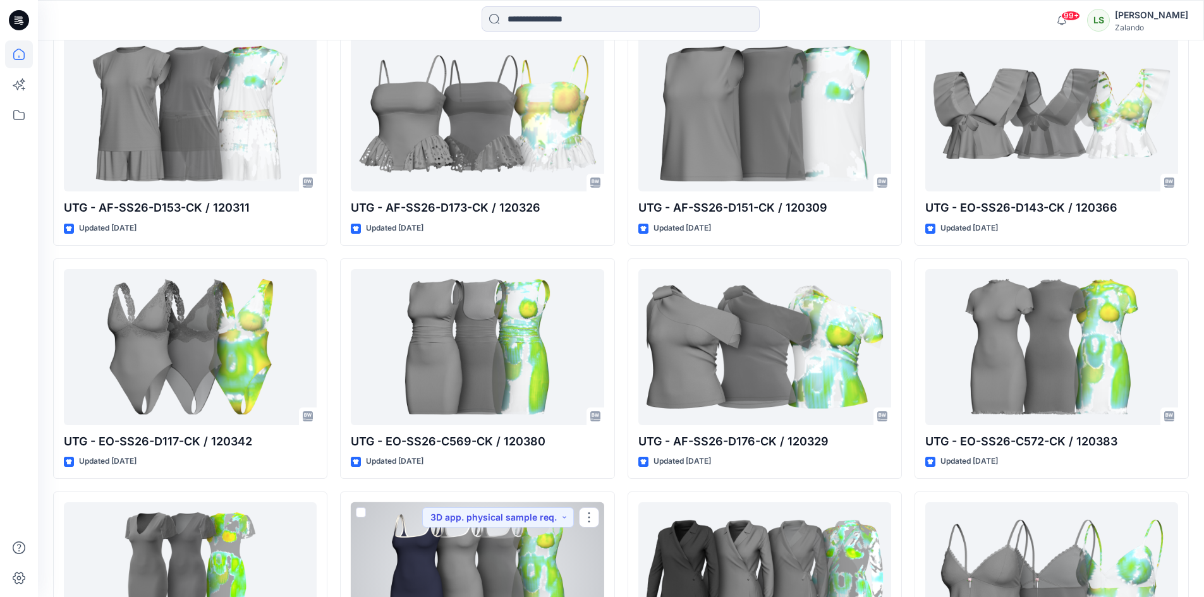
scroll to position [3381, 0]
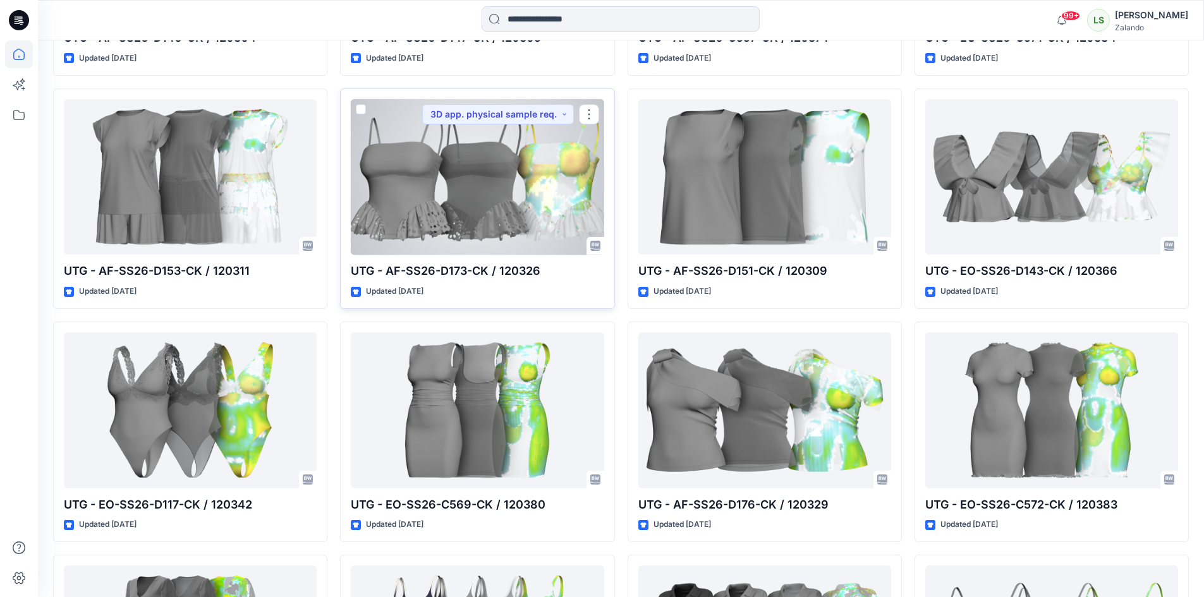
click at [488, 239] on div at bounding box center [477, 177] width 253 height 156
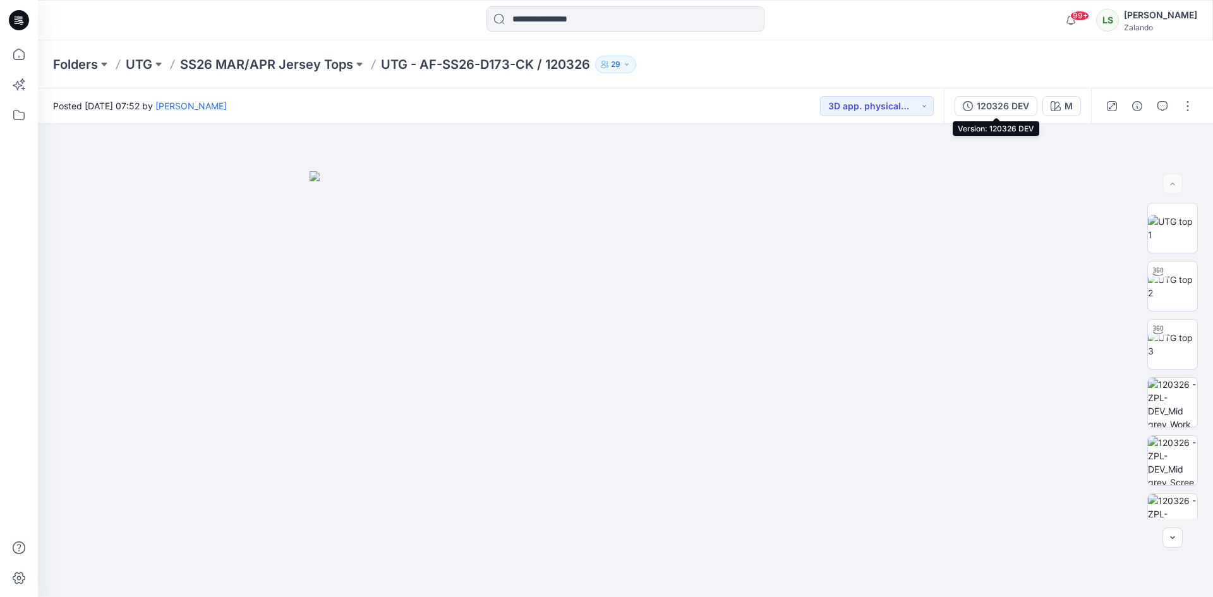
click at [1022, 109] on div "120326 DEV" at bounding box center [1003, 106] width 52 height 14
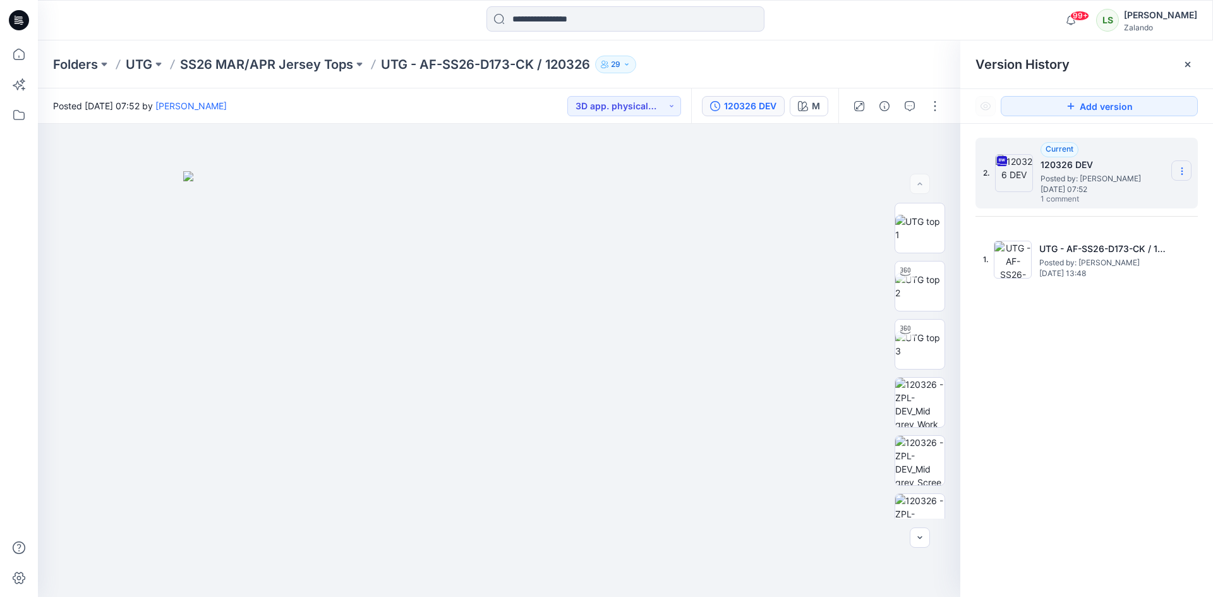
click at [1182, 174] on icon at bounding box center [1181, 174] width 1 height 1
click at [1169, 196] on span "Download Source BW File" at bounding box center [1118, 195] width 106 height 15
